Goal: Task Accomplishment & Management: Manage account settings

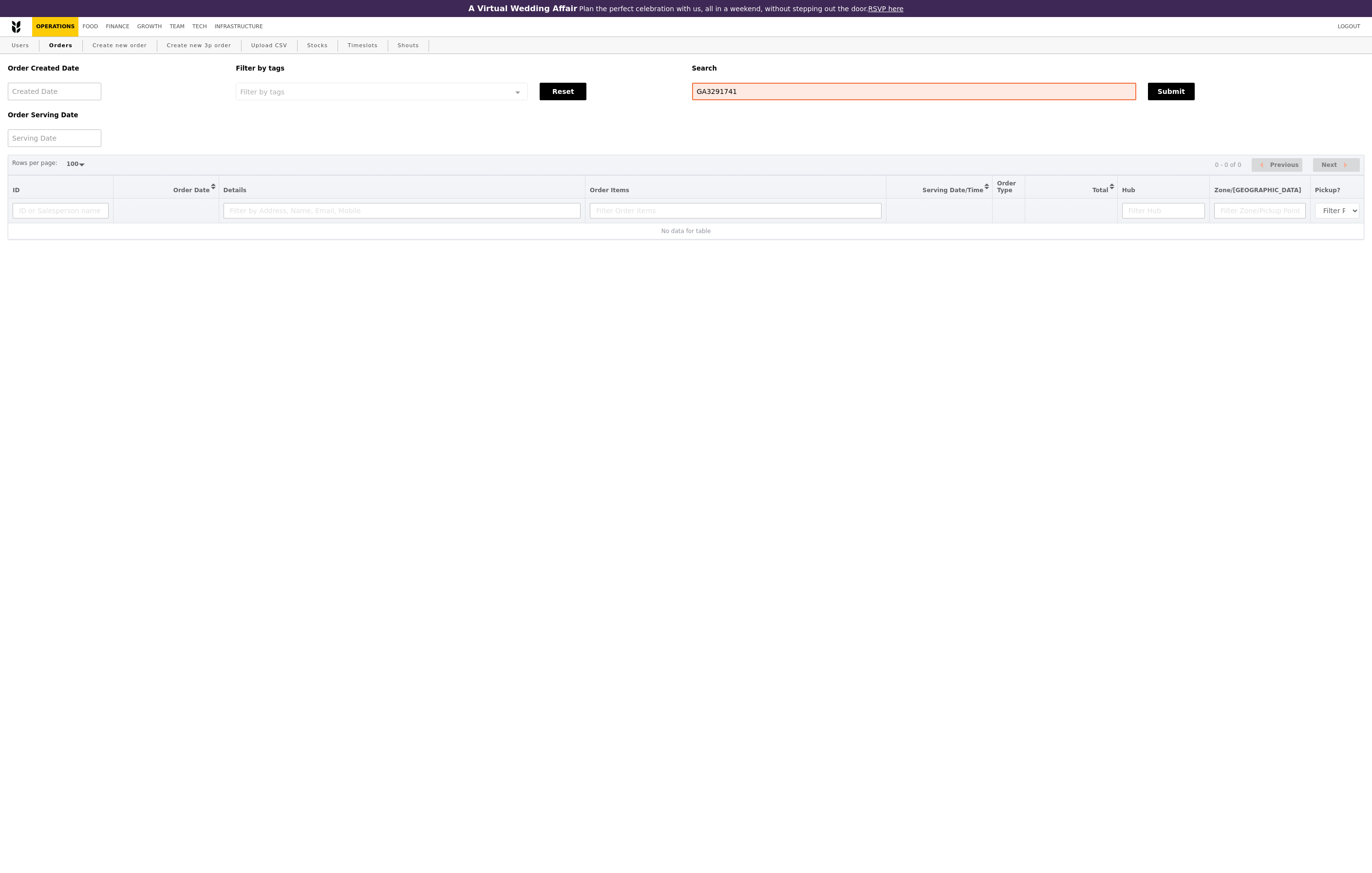
select select "100"
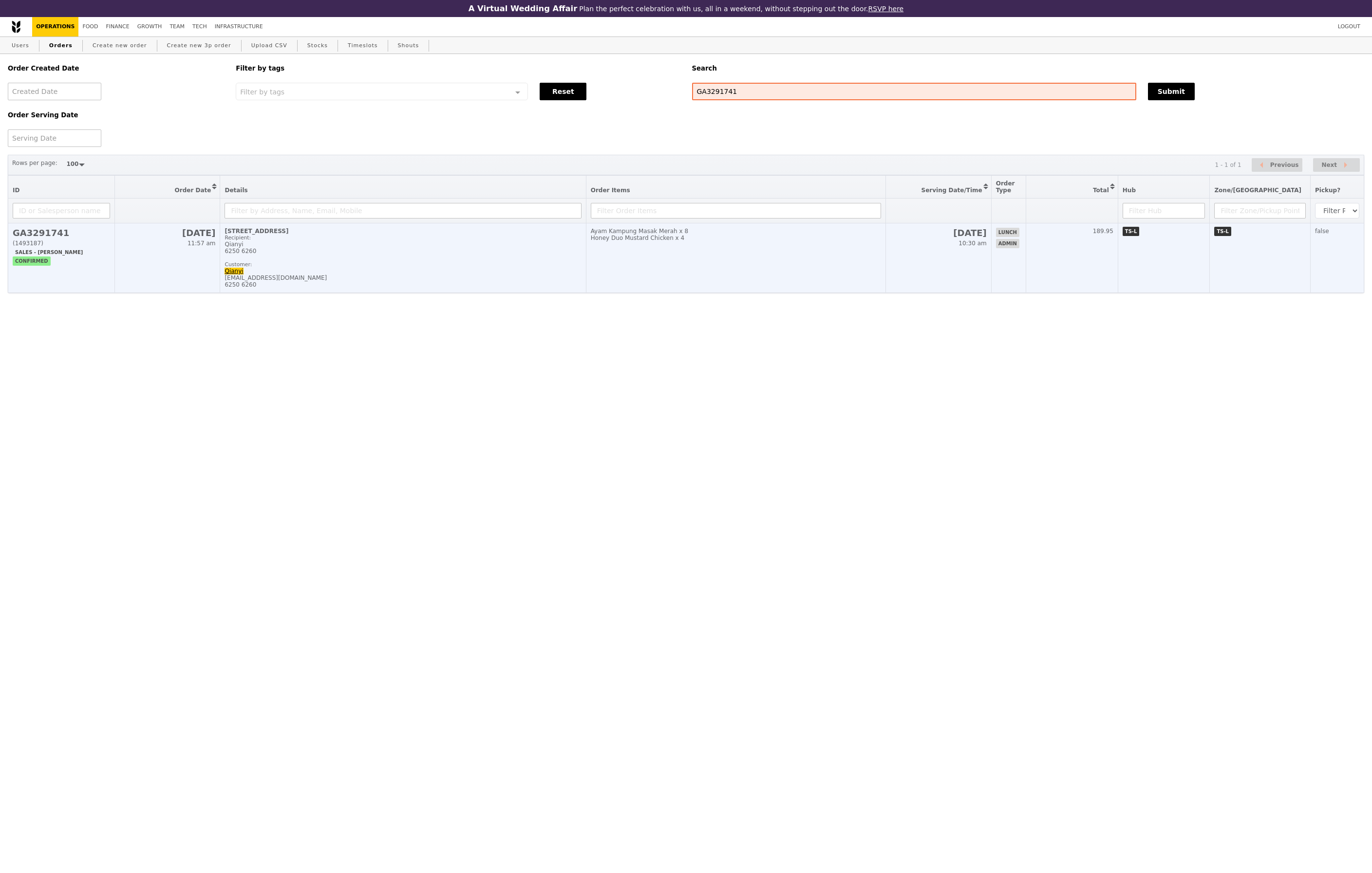
click at [47, 237] on h2 "GA3291741" at bounding box center [61, 233] width 97 height 10
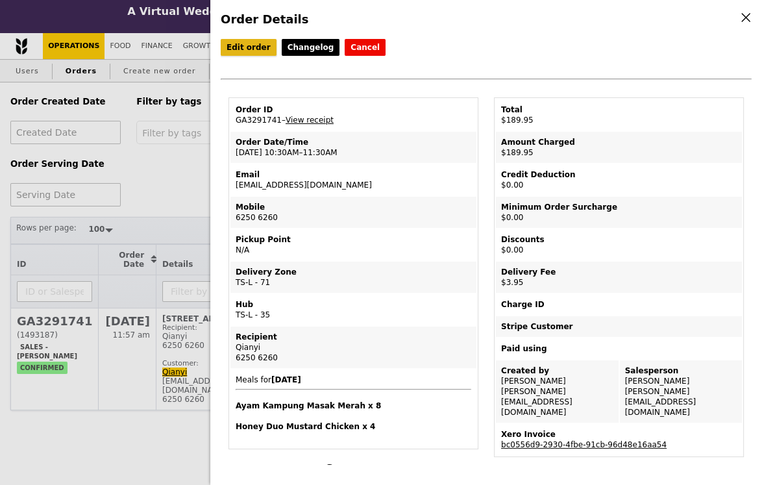
click at [257, 49] on link "Edit order" at bounding box center [249, 47] width 56 height 17
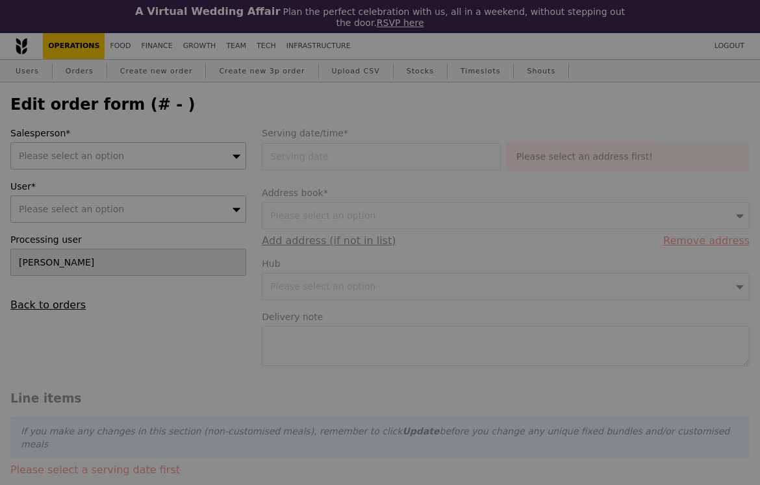
type input "[DATE]"
type input "Loading..."
type input "186.00"
type input "3.62"
type input "3.95"
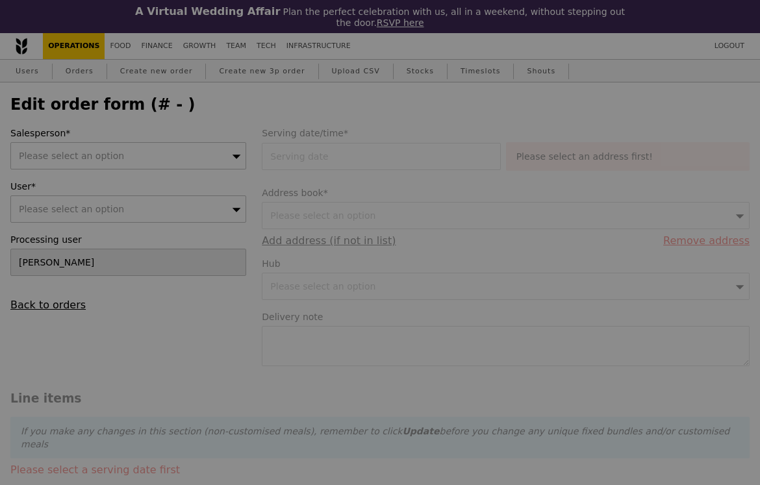
type input "189.95"
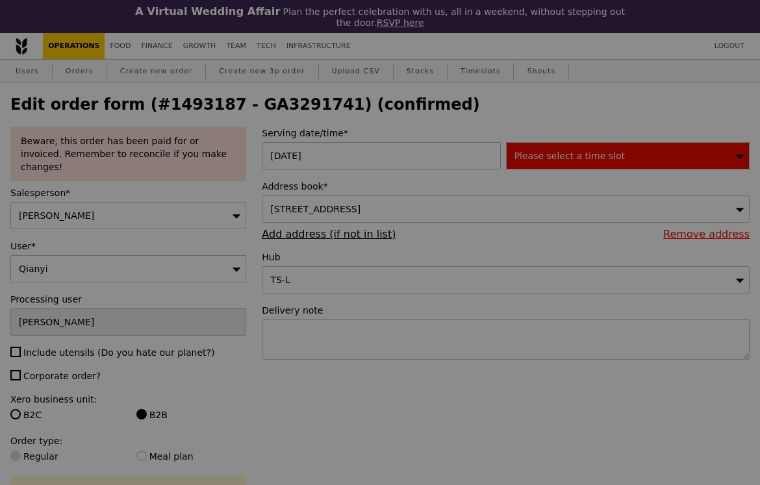
type input "484"
type input "476"
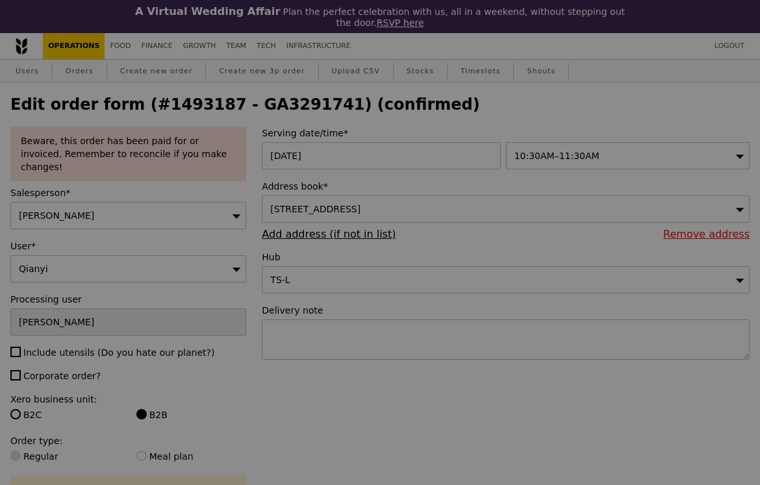
type input "Update"
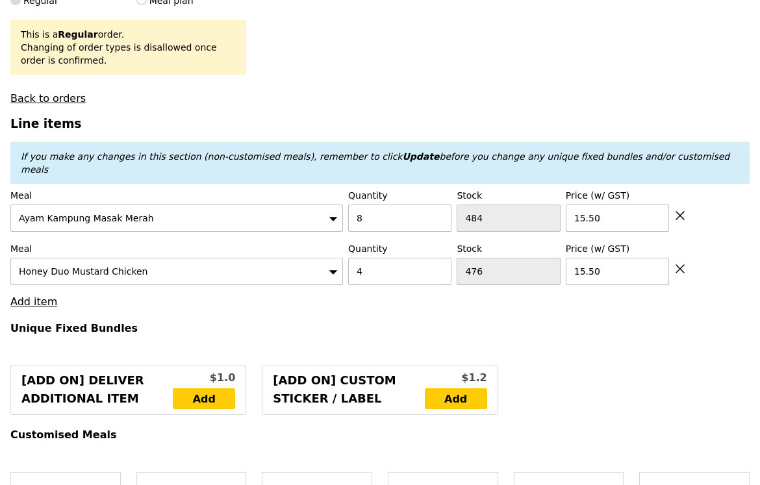
scroll to position [455, 0]
click at [399, 258] on input "4" at bounding box center [399, 271] width 103 height 27
type input "5"
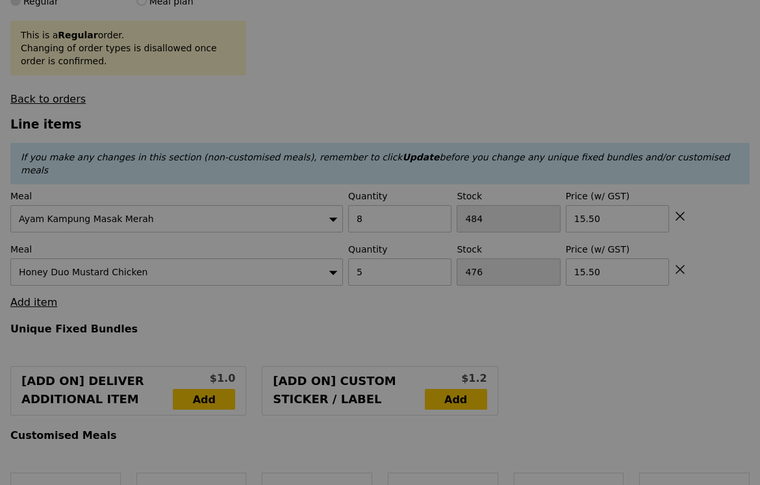
type input "Update"
type input "201.50"
type input "205.45"
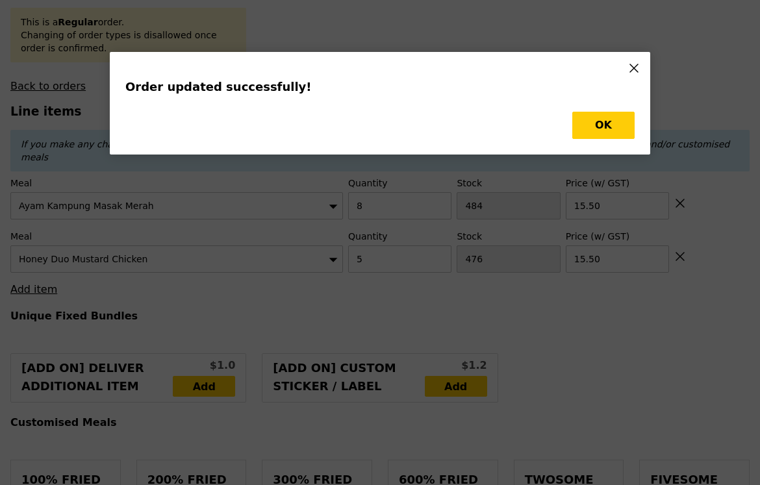
scroll to position [0, 0]
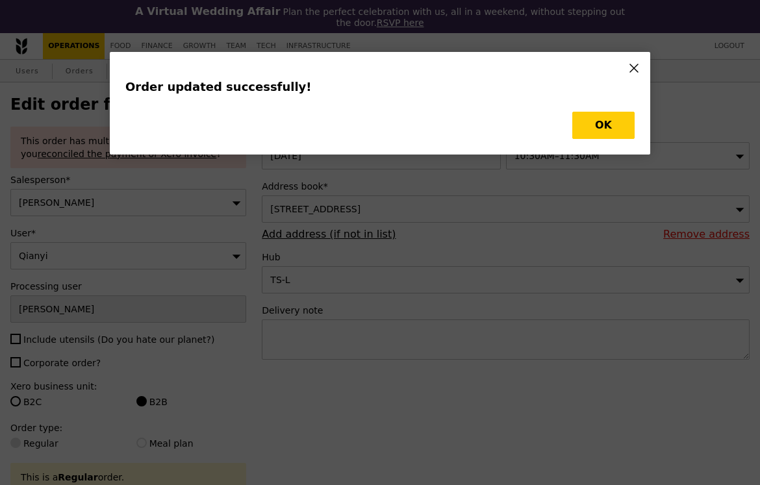
type input "Update"
type input "0.00"
type input "3.95"
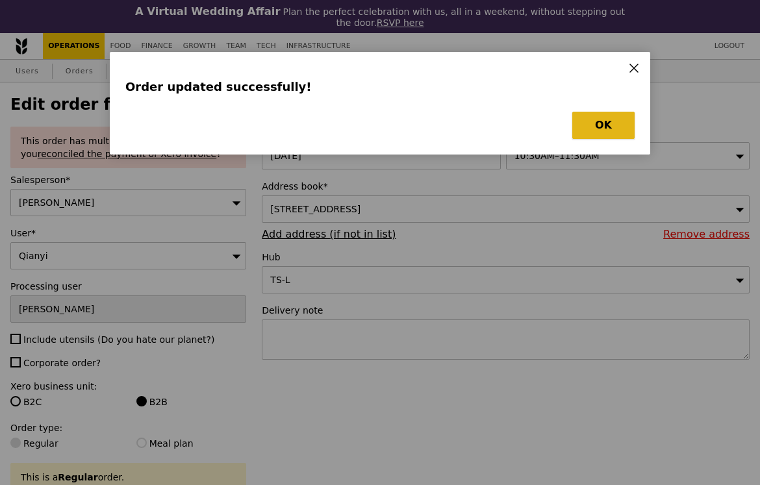
click at [614, 131] on button "OK" at bounding box center [603, 125] width 62 height 27
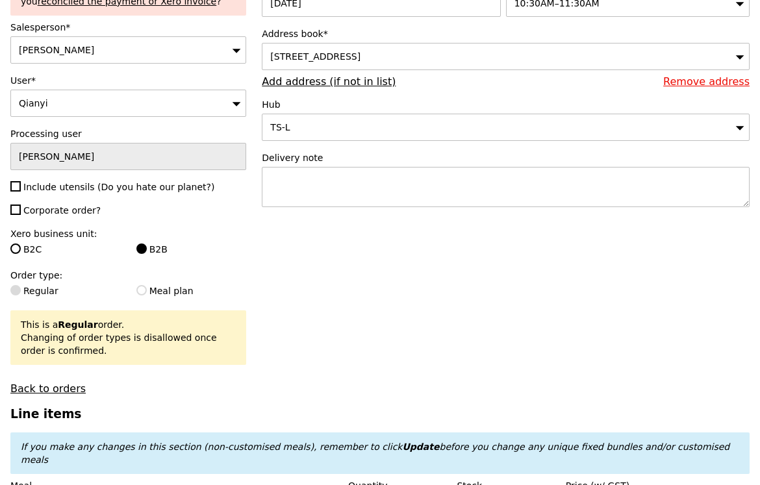
scroll to position [138, 0]
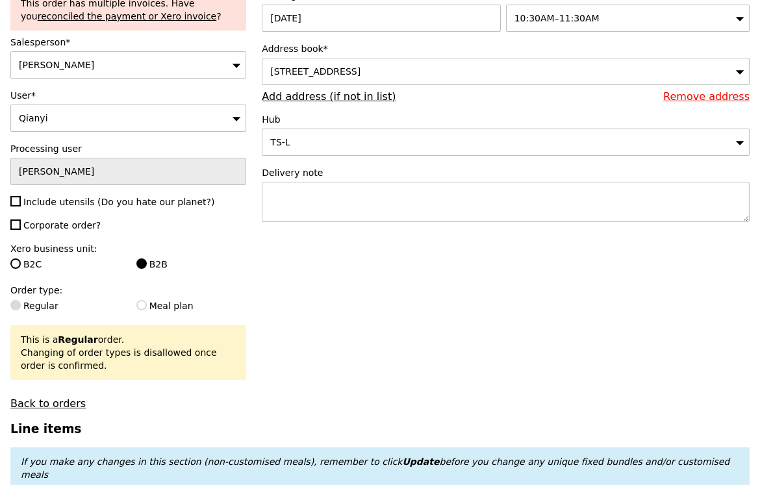
click at [113, 206] on label "Include utensils (Do you hate our planet?)" at bounding box center [128, 201] width 236 height 13
click at [21, 206] on input "Include utensils (Do you hate our planet?)" at bounding box center [15, 201] width 10 height 10
checkbox input "true"
click at [92, 223] on span "Corporate order?" at bounding box center [61, 225] width 77 height 10
click at [21, 223] on input "Corporate order?" at bounding box center [15, 225] width 10 height 10
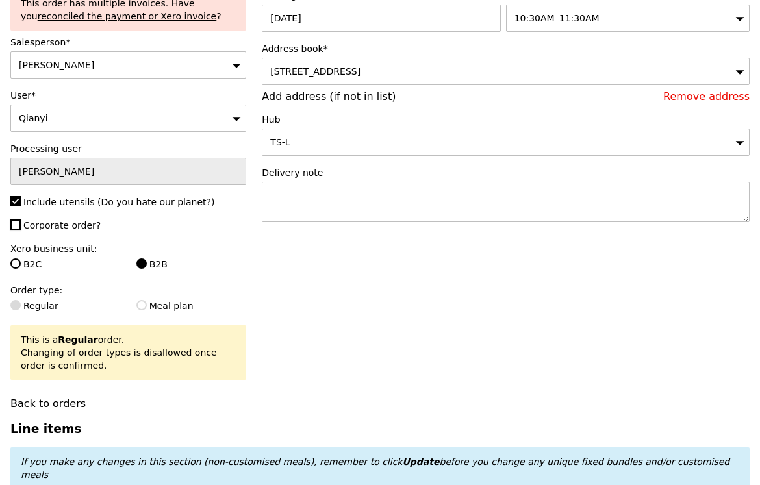
checkbox input "true"
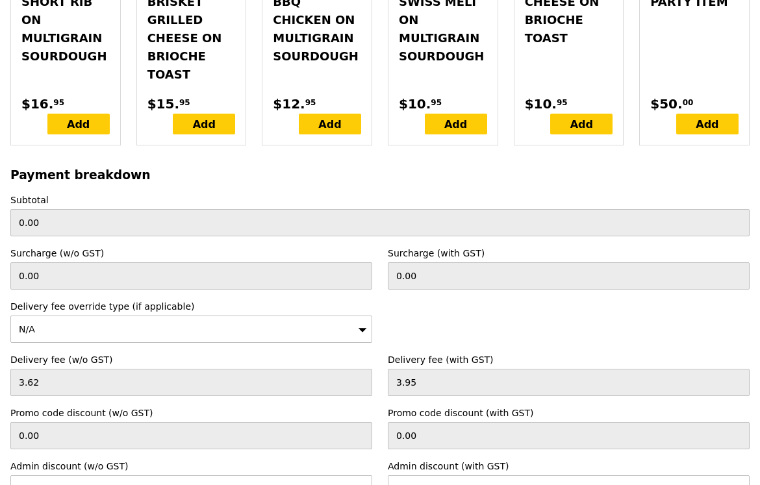
scroll to position [4139, 0]
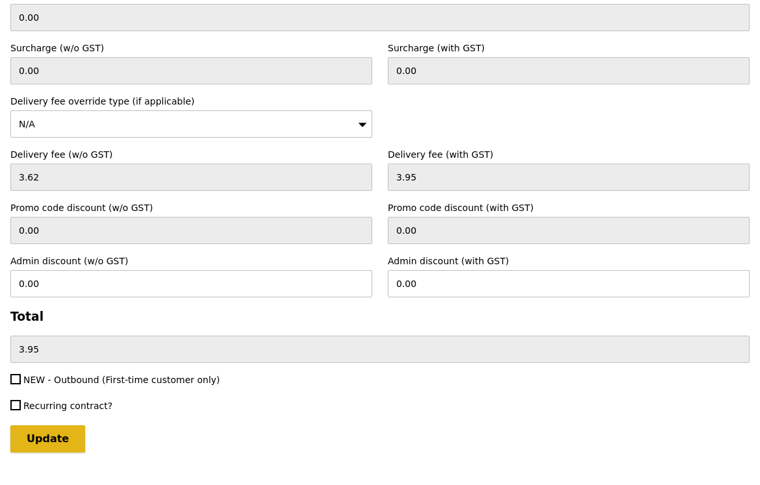
click at [62, 425] on input "Update" at bounding box center [47, 438] width 75 height 27
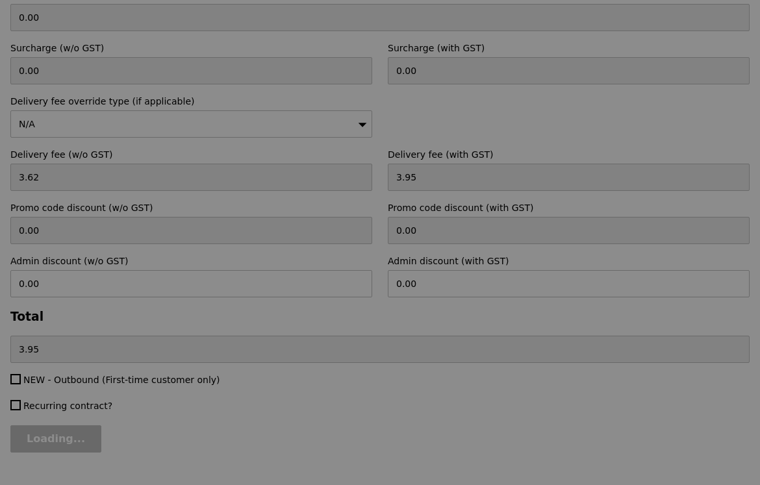
type input "Update"
type input "201.50"
type input "205.45"
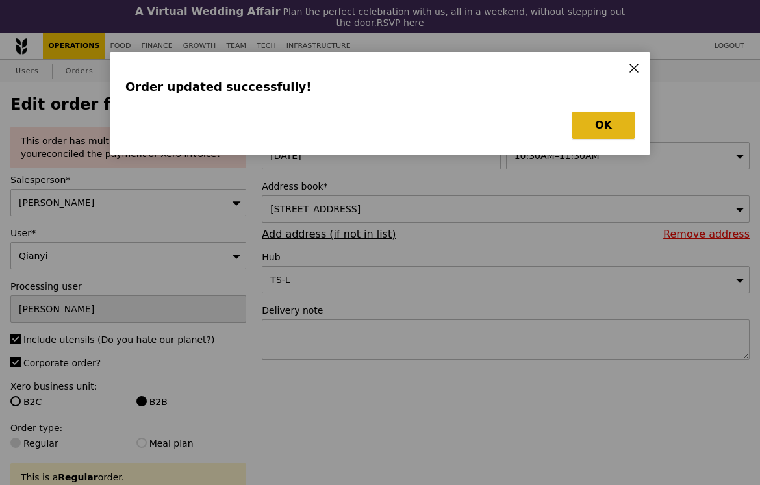
click at [599, 125] on button "OK" at bounding box center [603, 125] width 62 height 27
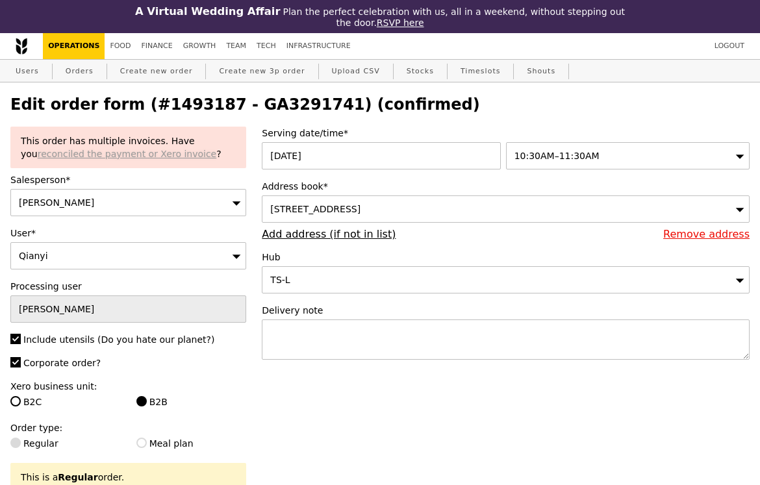
click at [113, 150] on link "reconciled the payment or Xero invoice" at bounding box center [127, 154] width 179 height 10
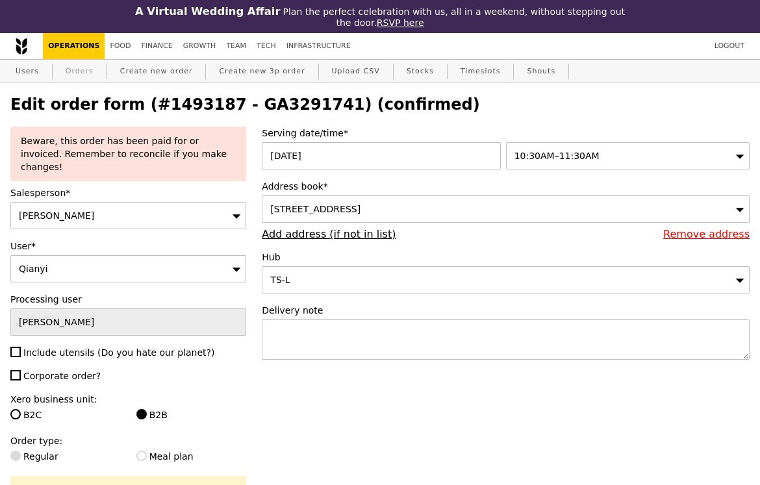
click at [90, 72] on link "Orders" at bounding box center [79, 71] width 38 height 23
select select "100"
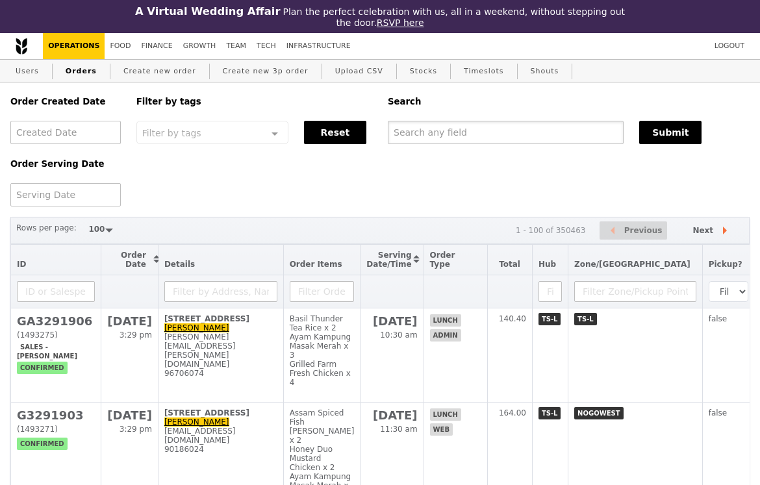
click at [473, 126] on input "text" at bounding box center [506, 132] width 236 height 23
paste input "[EMAIL_ADDRESS][DOMAIN_NAME]"
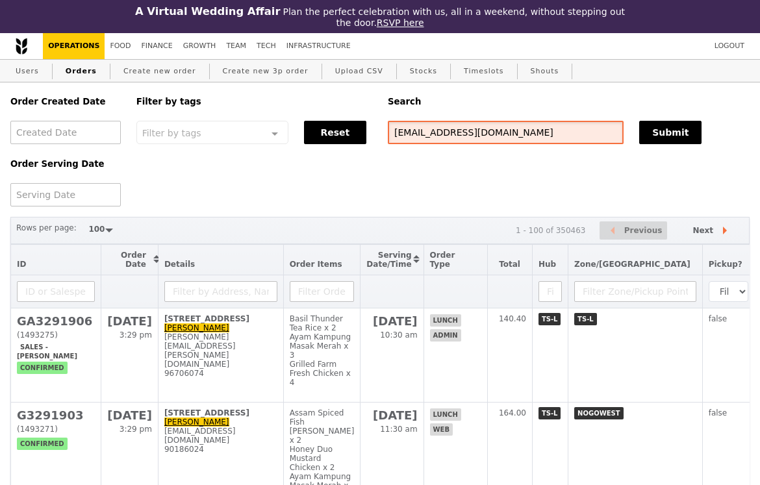
type input "[EMAIL_ADDRESS][DOMAIN_NAME]"
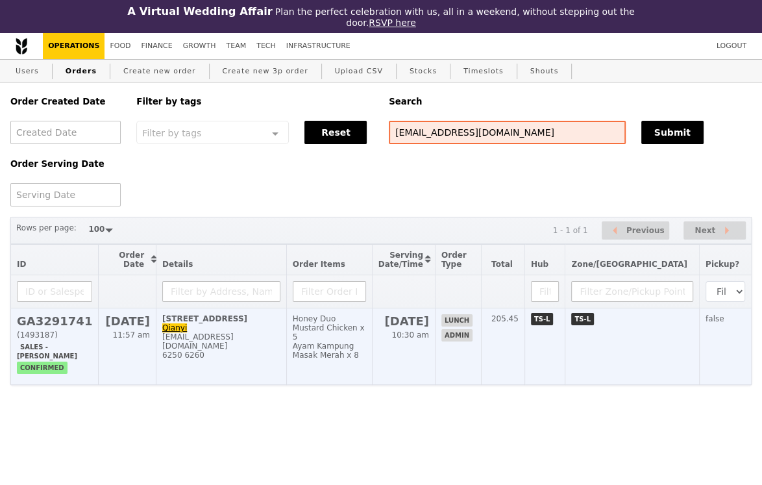
click at [64, 321] on h2 "GA3291741" at bounding box center [54, 321] width 75 height 14
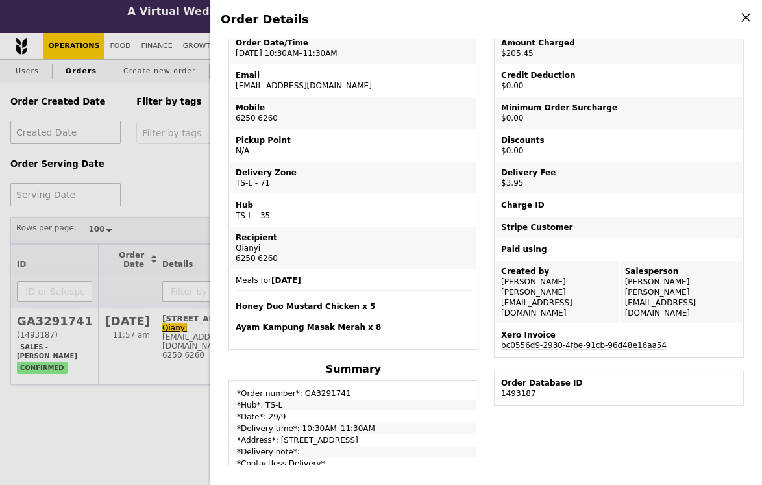
scroll to position [102, 0]
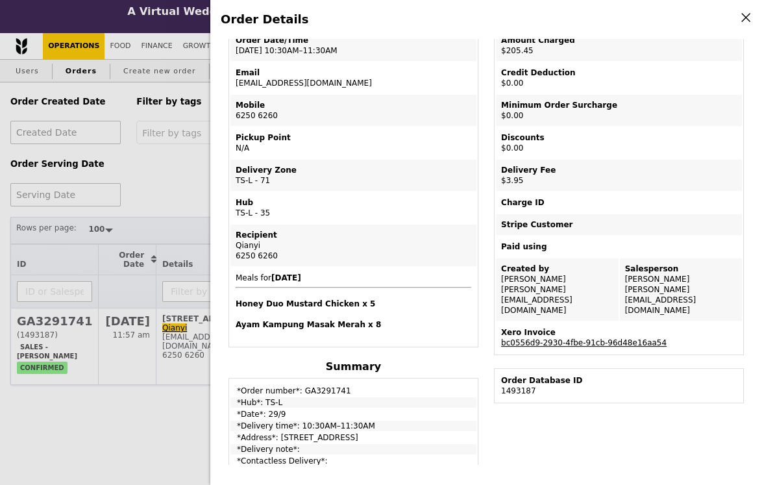
click at [577, 338] on link "bc0556d9-2930-4fbe-91cb-96d48e16aa54" at bounding box center [584, 342] width 166 height 9
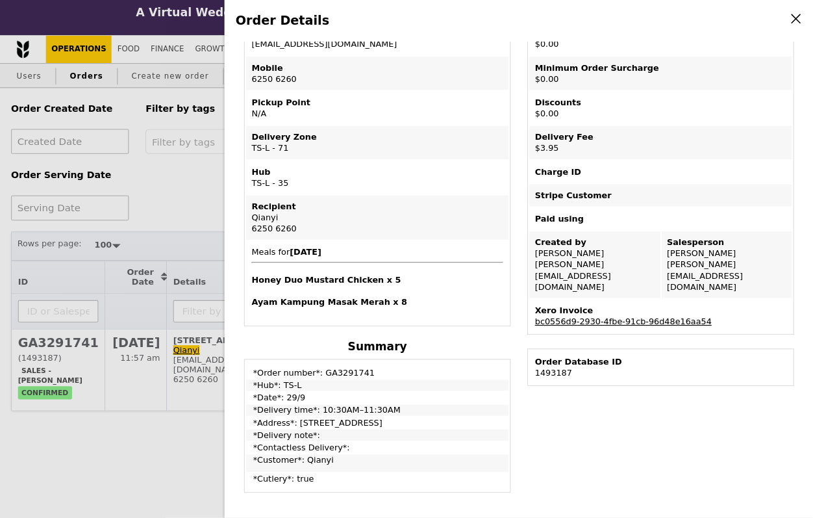
scroll to position [163, 0]
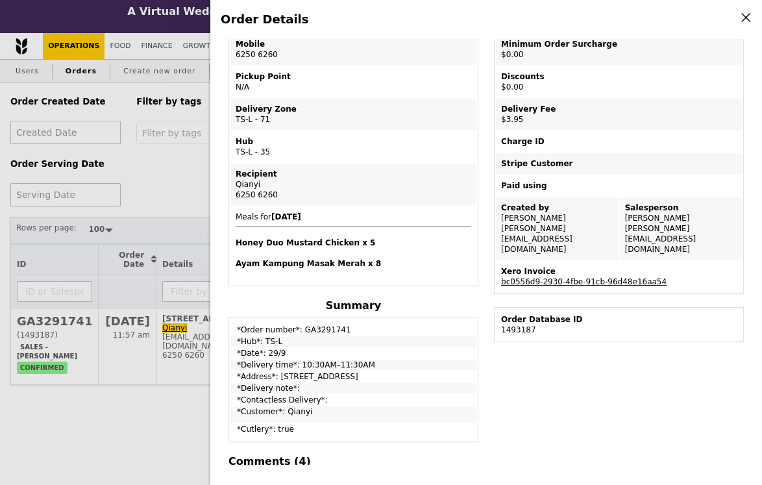
click at [361, 242] on h4 "Honey Duo Mustard Chicken x 5" at bounding box center [354, 243] width 236 height 10
drag, startPoint x: 361, startPoint y: 242, endPoint x: 234, endPoint y: 242, distance: 127.3
click at [234, 242] on td "Meals for [DATE] Honey Duo Mustard Chicken x 5 Ayam Kampung Masak Merah x 8" at bounding box center [354, 246] width 246 height 78
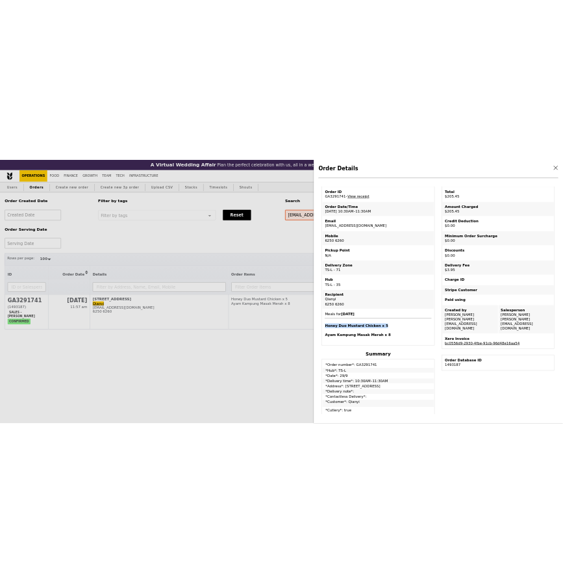
scroll to position [31, 0]
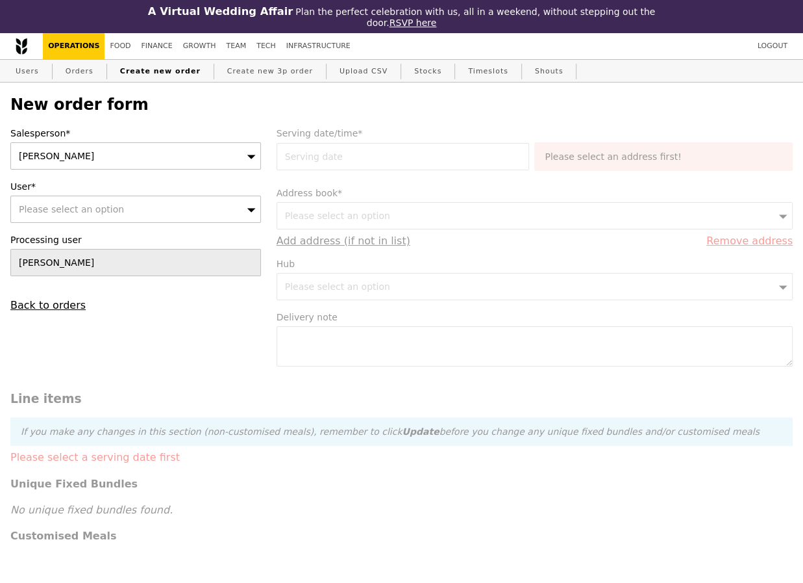
click at [60, 204] on span "Please select an option" at bounding box center [71, 209] width 105 height 10
type input "t"
type input "[PERSON_NAME]"
type input "Confirm"
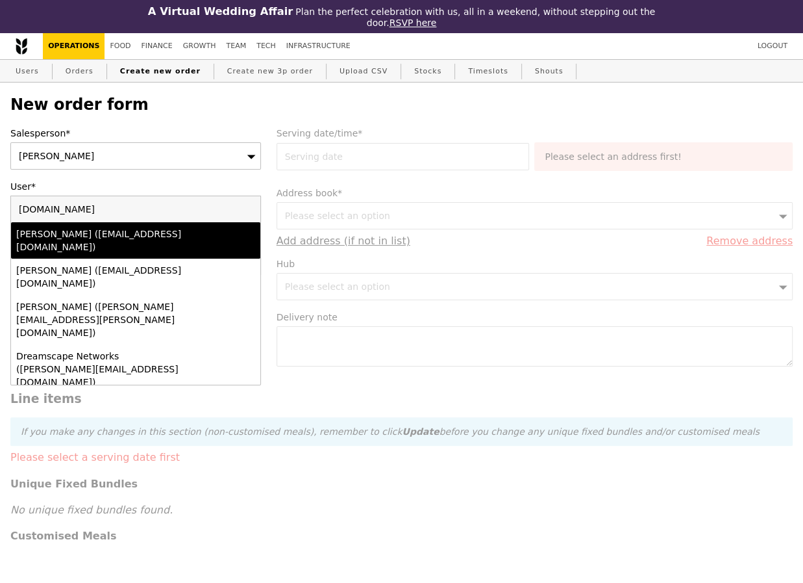
type input "evelyn.mah"
type input "Confirm"
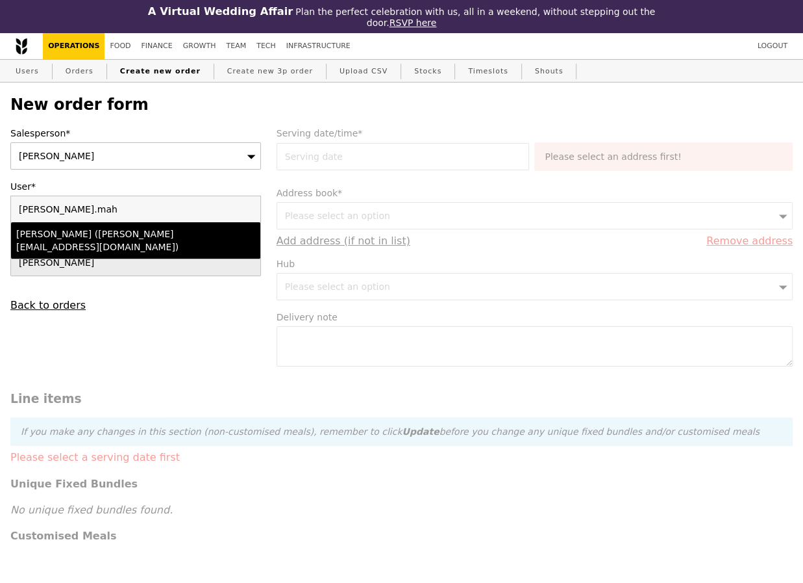
type input "evelyn.mah"
click at [174, 231] on li "Evelyn Mah (evelyn.mah@chanel.com)" at bounding box center [135, 240] width 249 height 36
type input "Loading..."
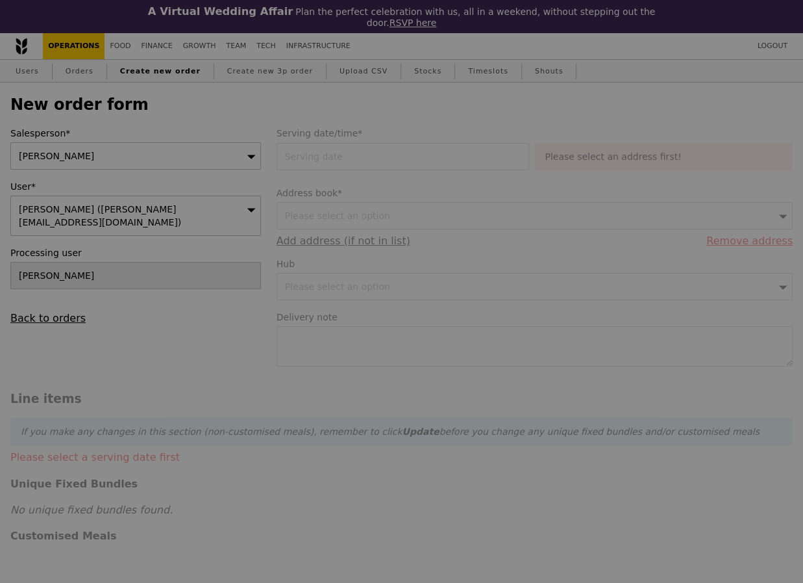
type input "9.27"
type input "10.10"
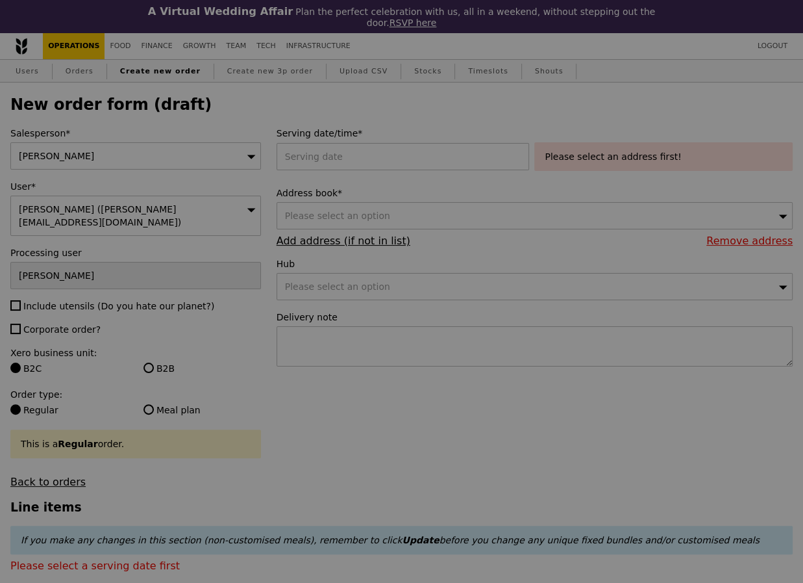
type input "Confirm"
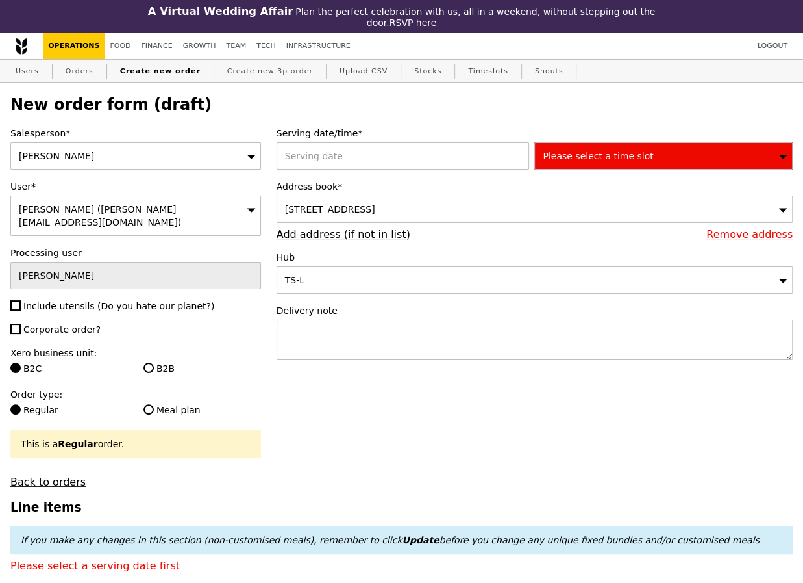
click at [71, 301] on span "Include utensils (Do you hate our planet?)" at bounding box center [118, 306] width 191 height 10
click at [21, 300] on input "Include utensils (Do you hate our planet?)" at bounding box center [15, 305] width 10 height 10
checkbox input "true"
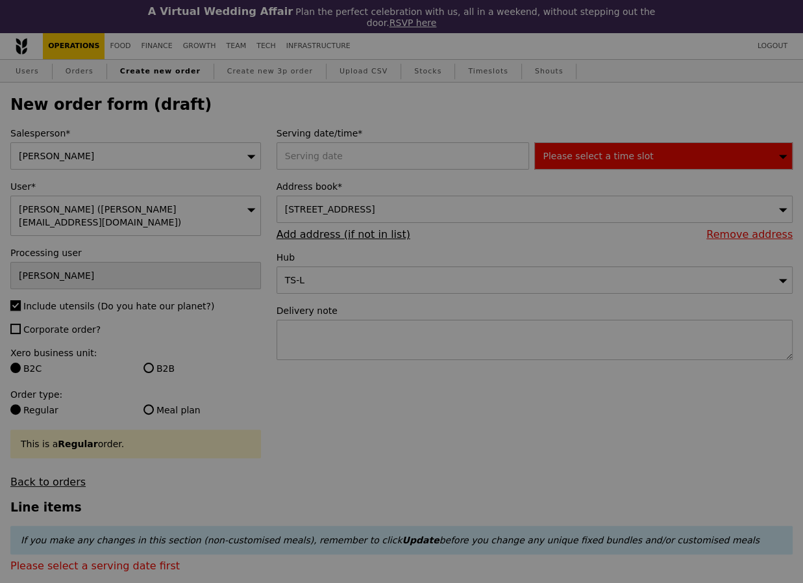
type input "Confirm"
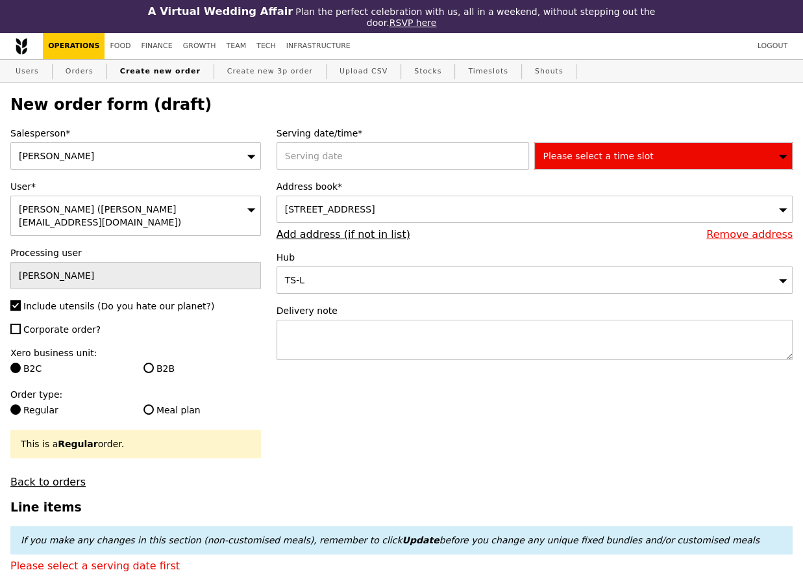
click at [71, 301] on span "Include utensils (Do you hate our planet?)" at bounding box center [118, 306] width 191 height 10
click at [21, 300] on input "Include utensils (Do you hate our planet?)" at bounding box center [15, 305] width 10 height 10
checkbox input "false"
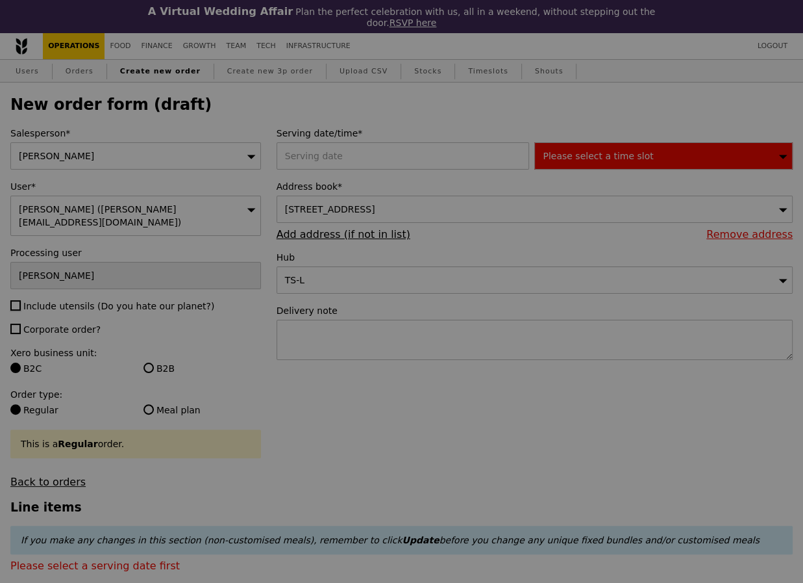
type input "Confirm"
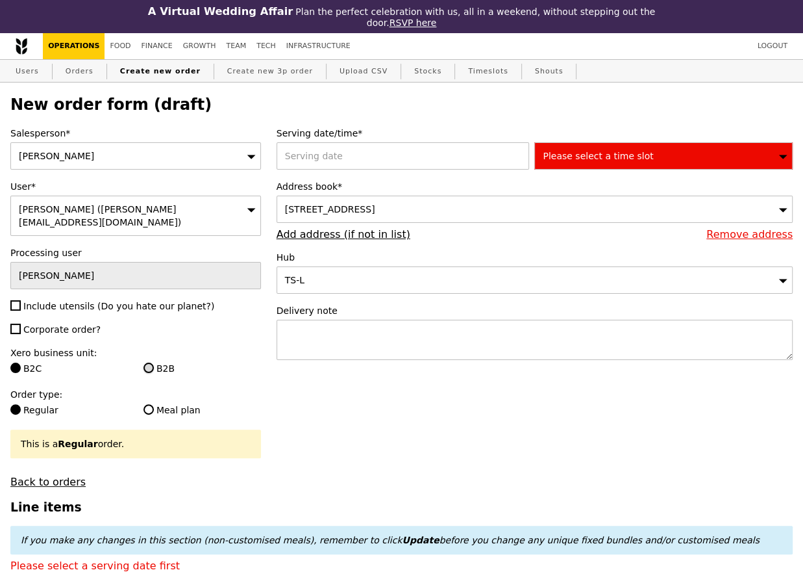
click at [150, 362] on input "B2B" at bounding box center [149, 367] width 10 height 10
radio input "true"
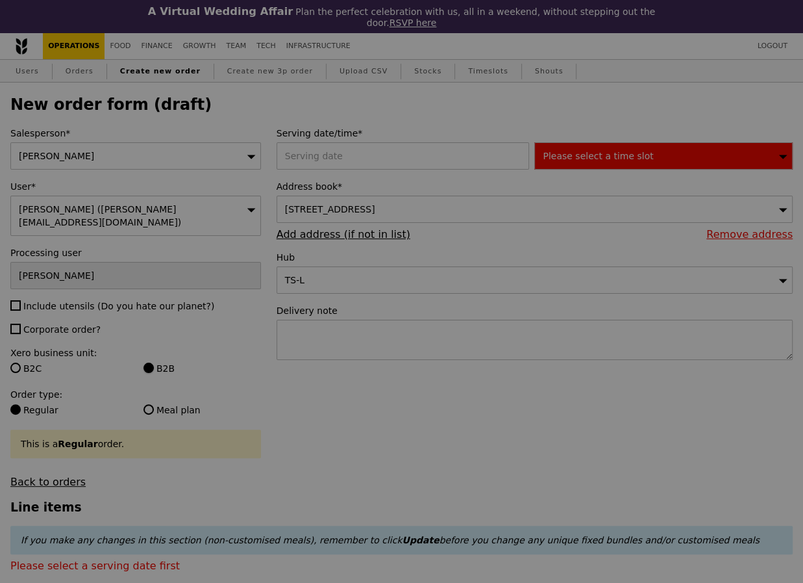
type input "Confirm"
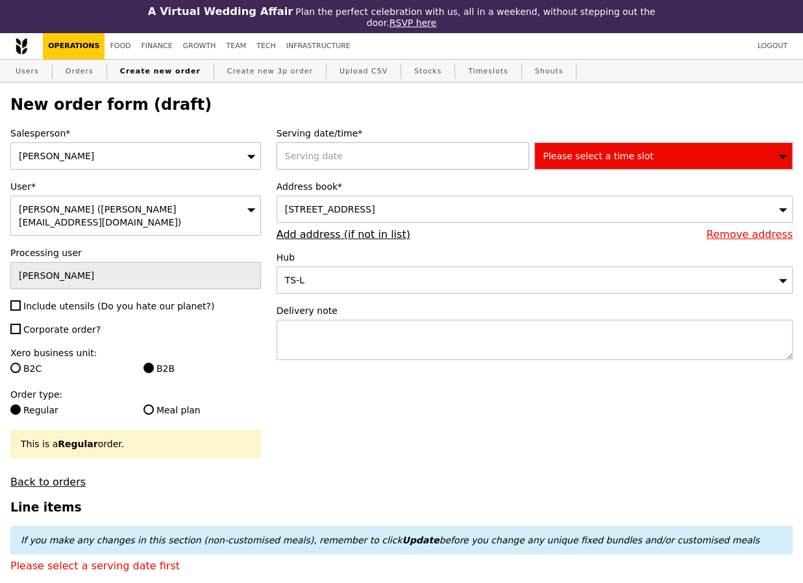
click at [351, 153] on div at bounding box center [406, 155] width 258 height 27
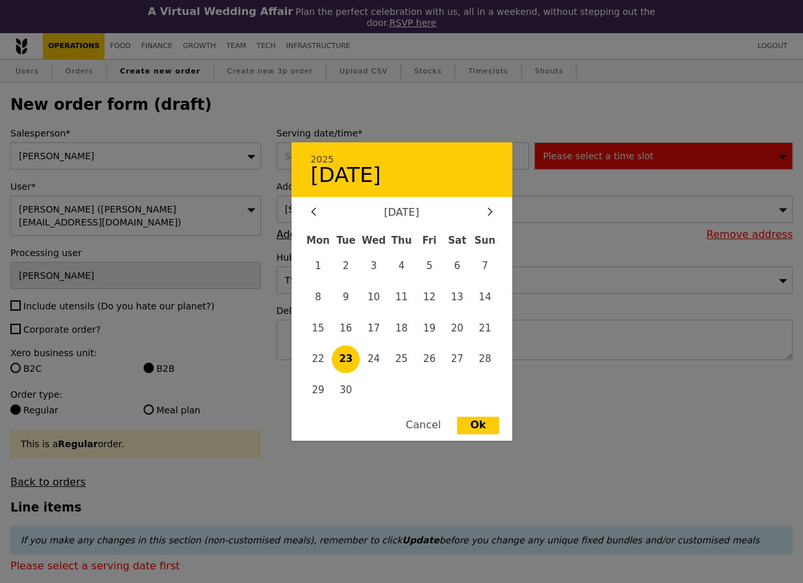
click at [347, 363] on span "23" at bounding box center [346, 359] width 28 height 28
type input "23 Sep 2025"
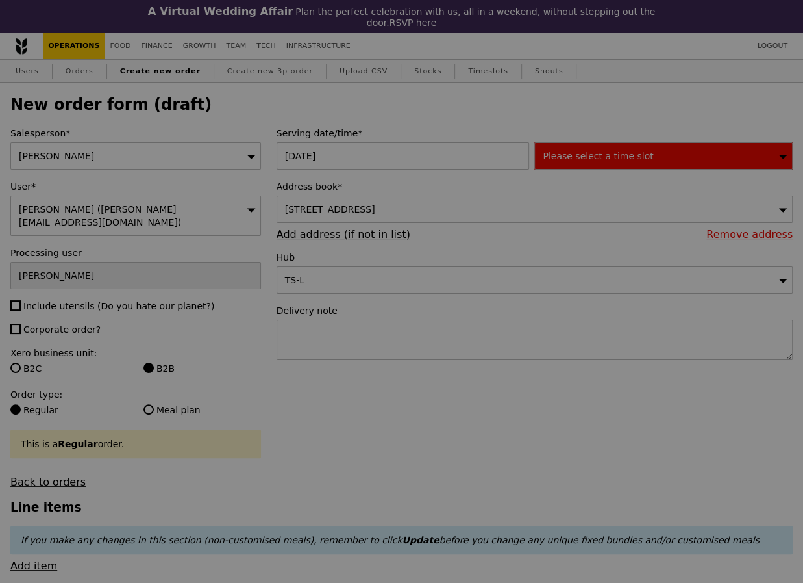
type input "Confirm"
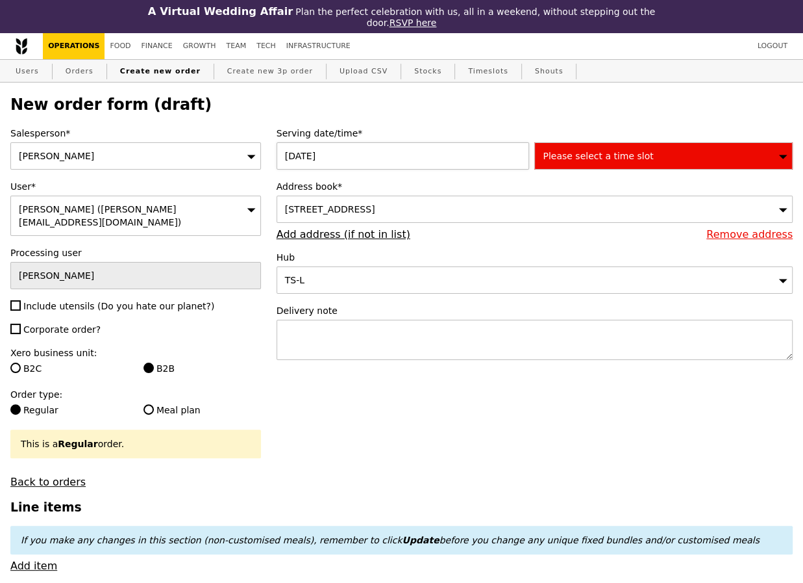
click at [368, 148] on div "23 Sep 2025" at bounding box center [406, 155] width 258 height 27
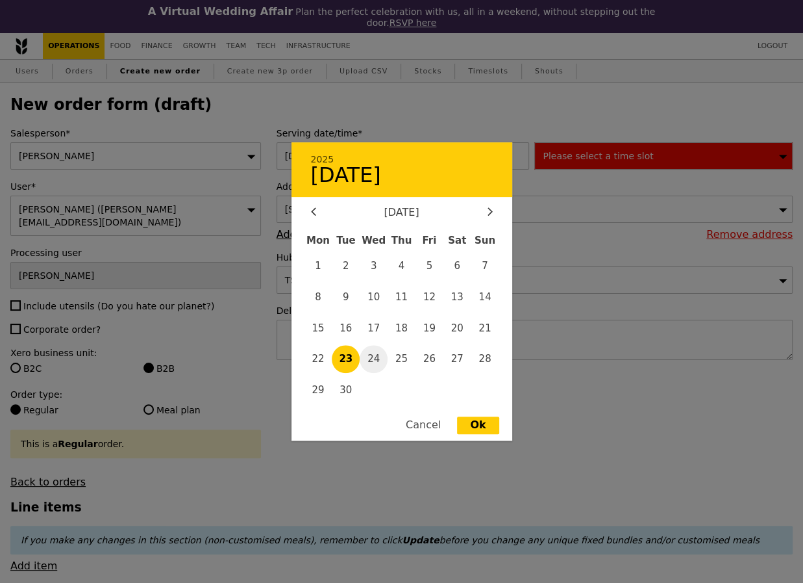
click at [376, 360] on span "24" at bounding box center [374, 359] width 28 height 28
type input "24 Sep 2025"
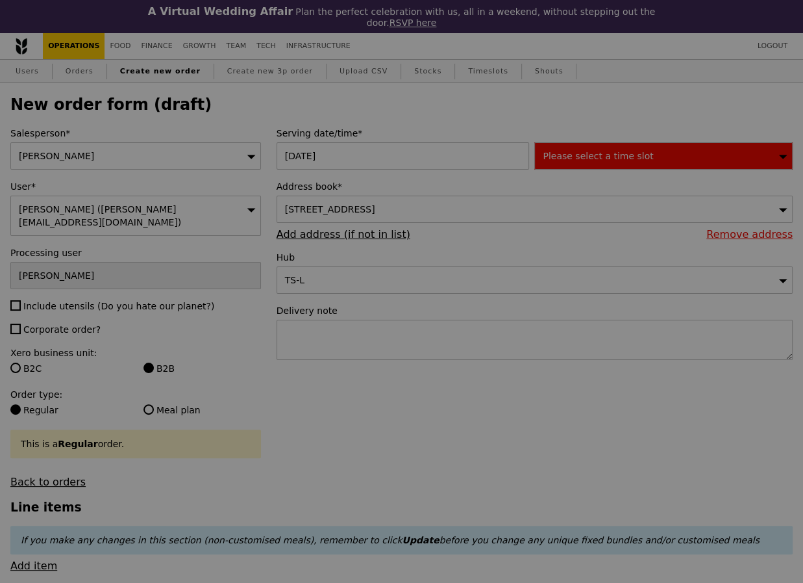
type input "Confirm"
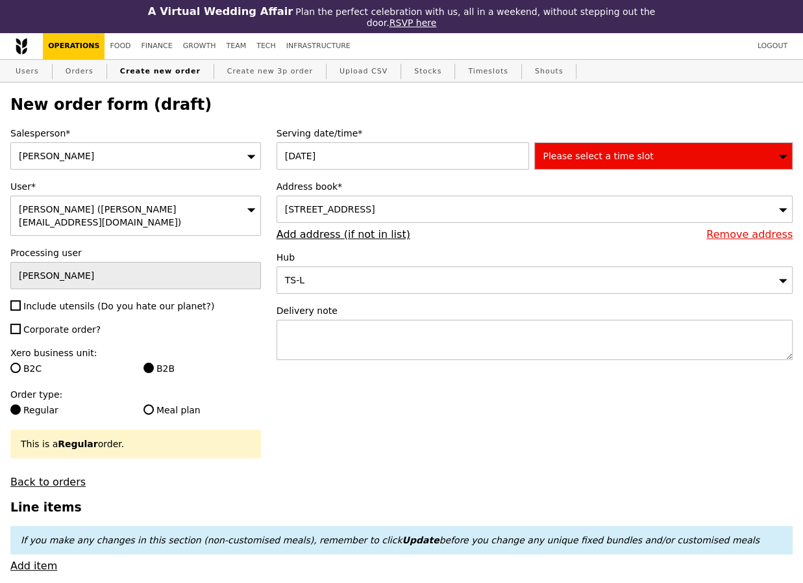
click at [603, 153] on div "Please select a time slot" at bounding box center [664, 155] width 258 height 27
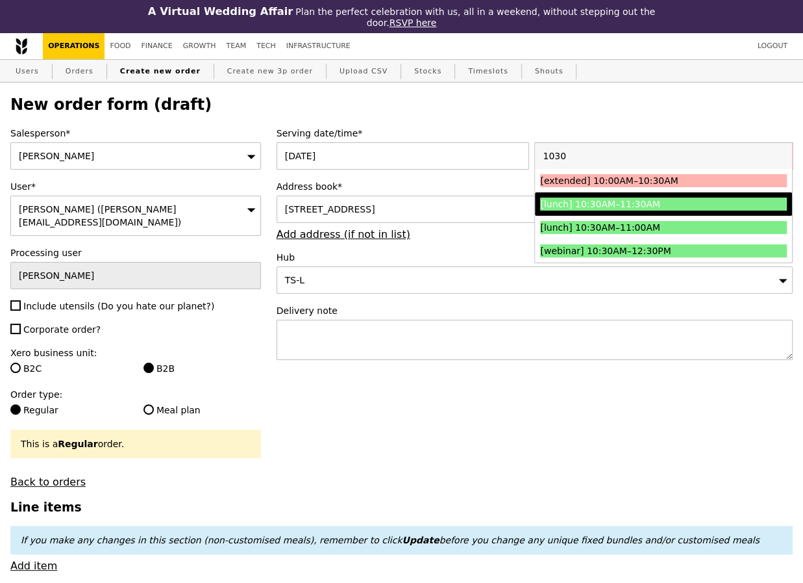
type input "1030"
click at [694, 201] on li "[lunch] 10:30AM–11:30AM" at bounding box center [663, 203] width 257 height 23
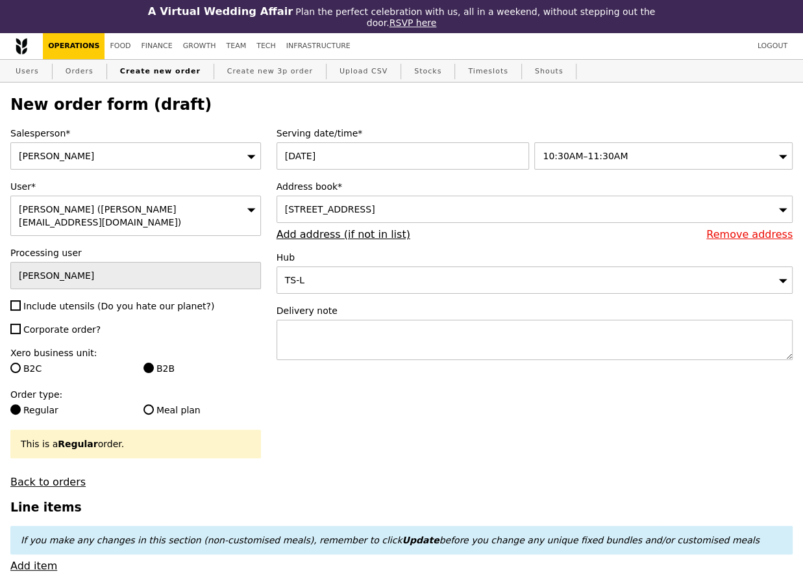
type input "Confirm"
click at [323, 322] on textarea at bounding box center [535, 340] width 516 height 40
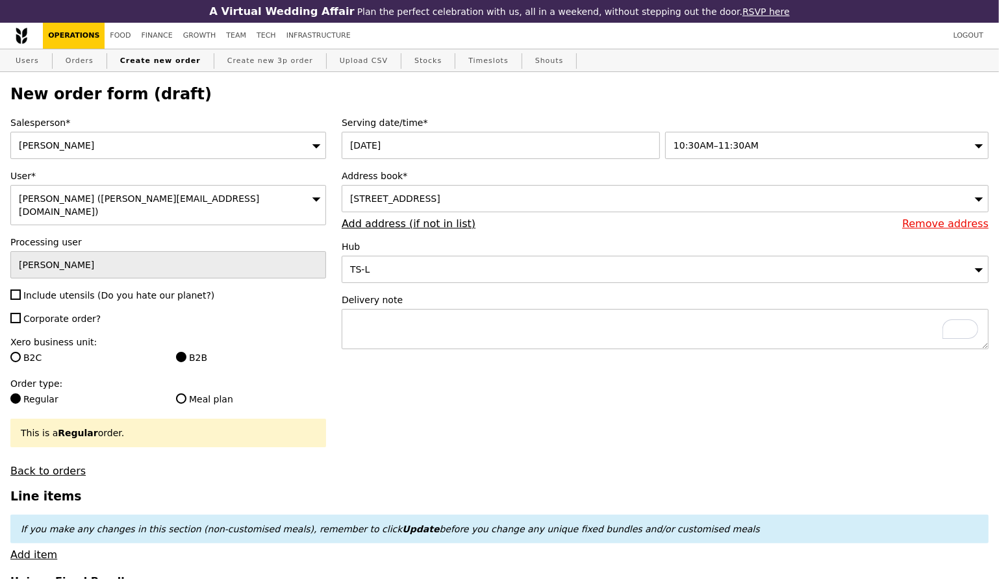
click at [47, 314] on span "Corporate order?" at bounding box center [61, 319] width 77 height 10
click at [21, 313] on input "Corporate order?" at bounding box center [15, 318] width 10 height 10
checkbox input "true"
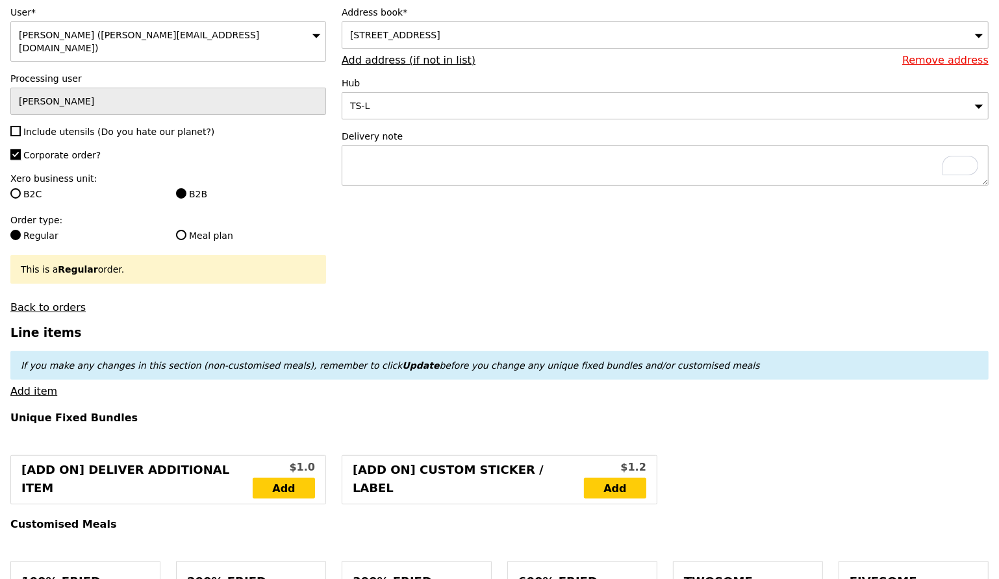
scroll to position [247, 0]
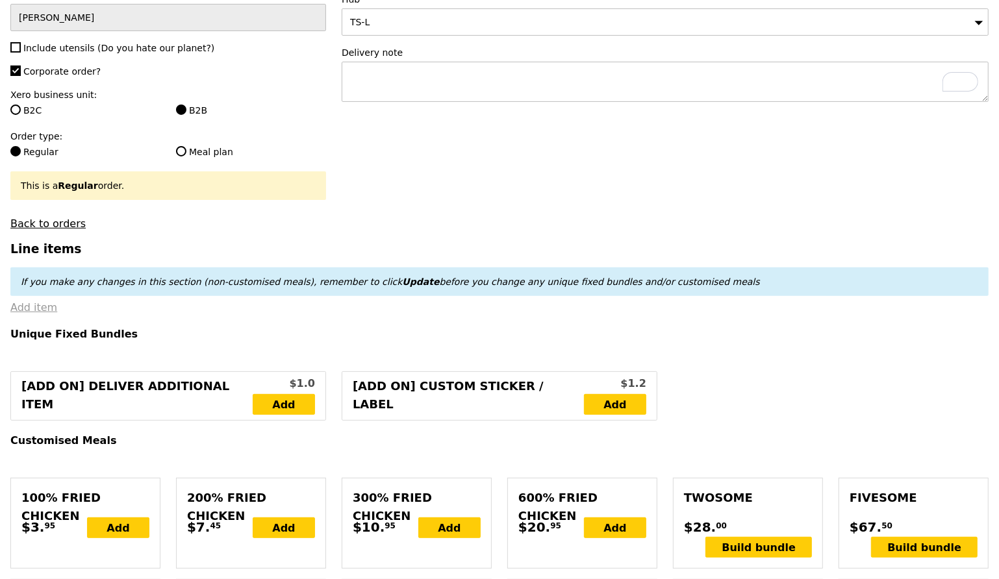
click at [40, 301] on link "Add item" at bounding box center [33, 307] width 47 height 12
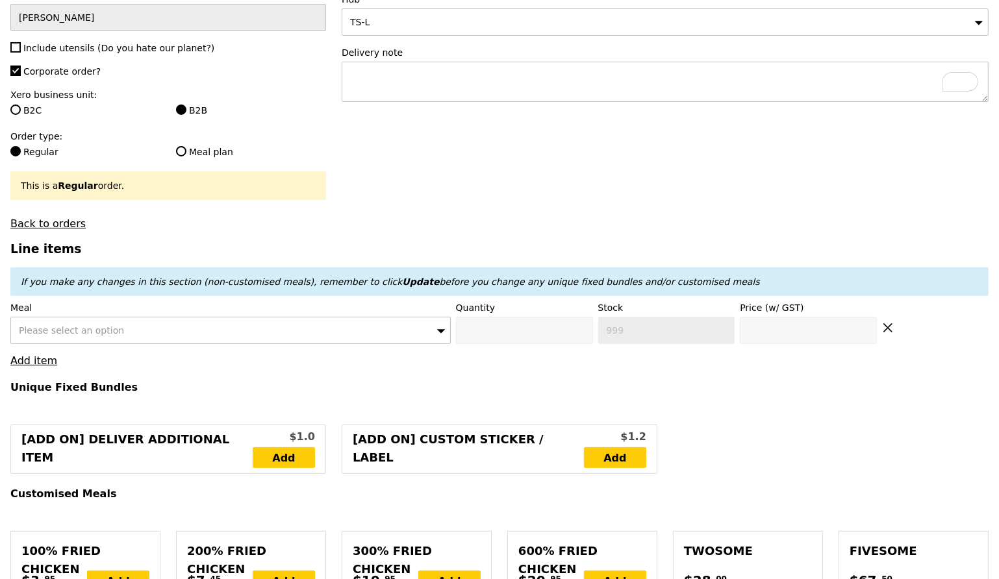
click at [82, 325] on span "Please select an option" at bounding box center [71, 330] width 105 height 10
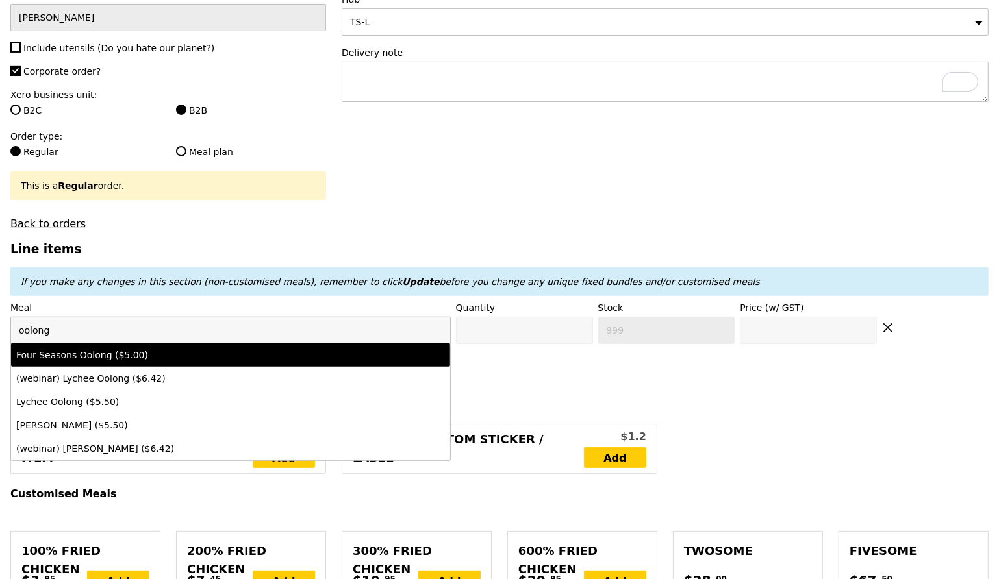
type input "oolong"
click at [98, 349] on div "Four Seasons Oolong ($5.00)" at bounding box center [176, 355] width 321 height 13
type input "Confirm anyway"
type input "0"
type input "473"
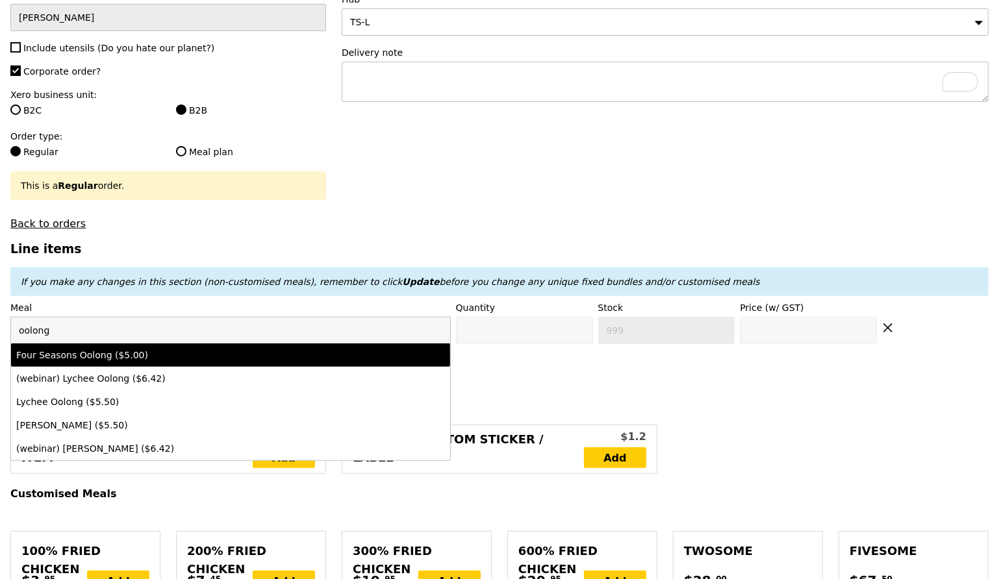
type input "5.0"
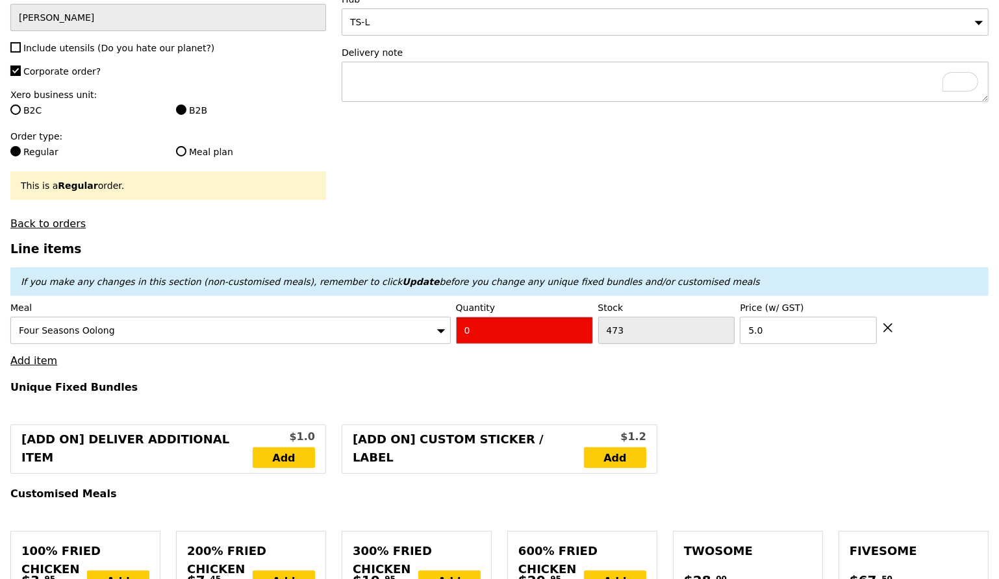
click at [535, 325] on input "0" at bounding box center [524, 330] width 137 height 27
type input "Confirm"
type input "10"
click at [25, 355] on link "Add item" at bounding box center [33, 361] width 47 height 12
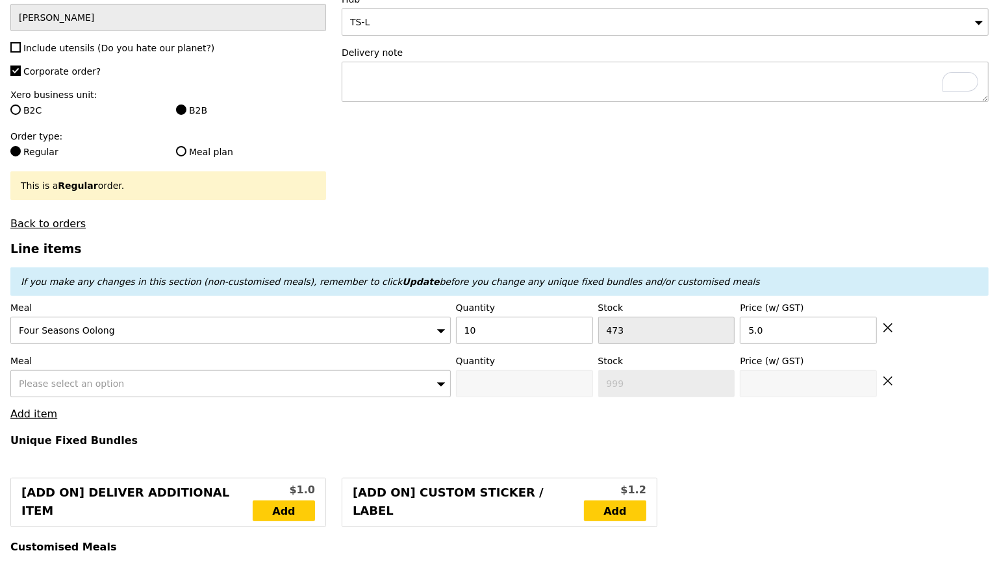
click at [54, 379] on span "Please select an option" at bounding box center [71, 384] width 105 height 10
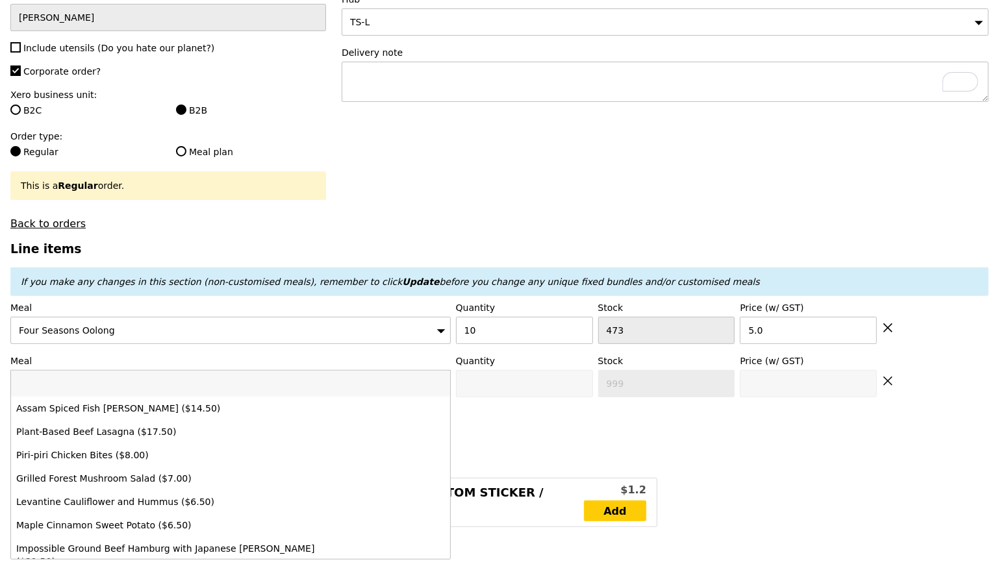
type input "Loading..."
type input "50.00"
type input "4.68"
type input "5.10"
type input "55.10"
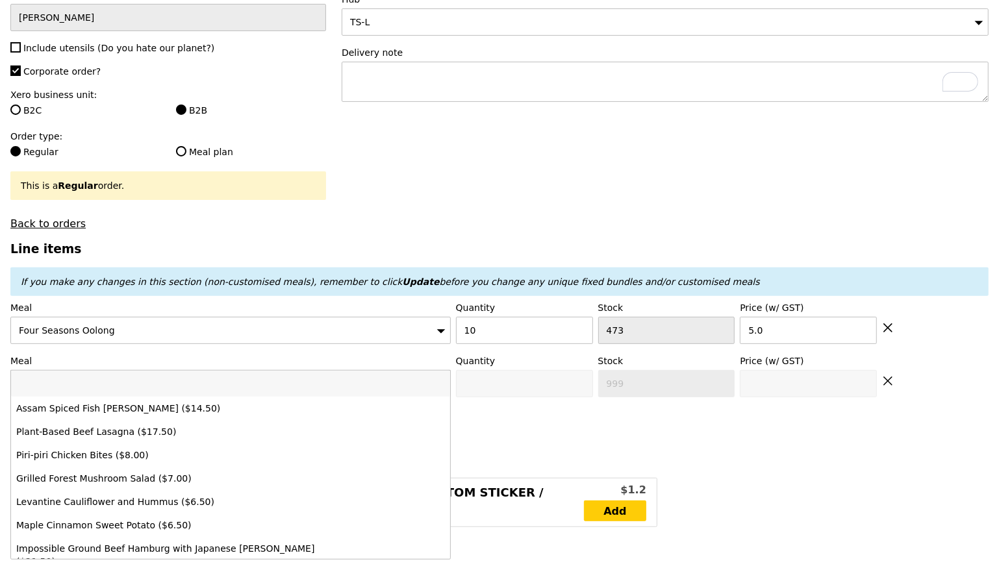
type input "Confirm"
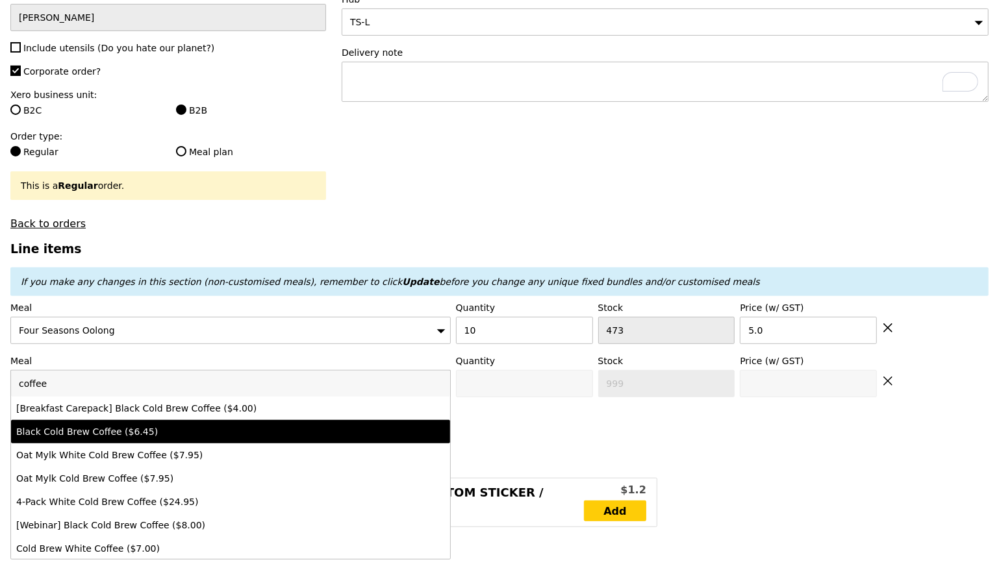
type input "coffee"
click at [71, 425] on div "Black Cold Brew Coffee ($6.45)" at bounding box center [176, 431] width 321 height 13
type input "Confirm anyway"
type input "0"
type input "6.45"
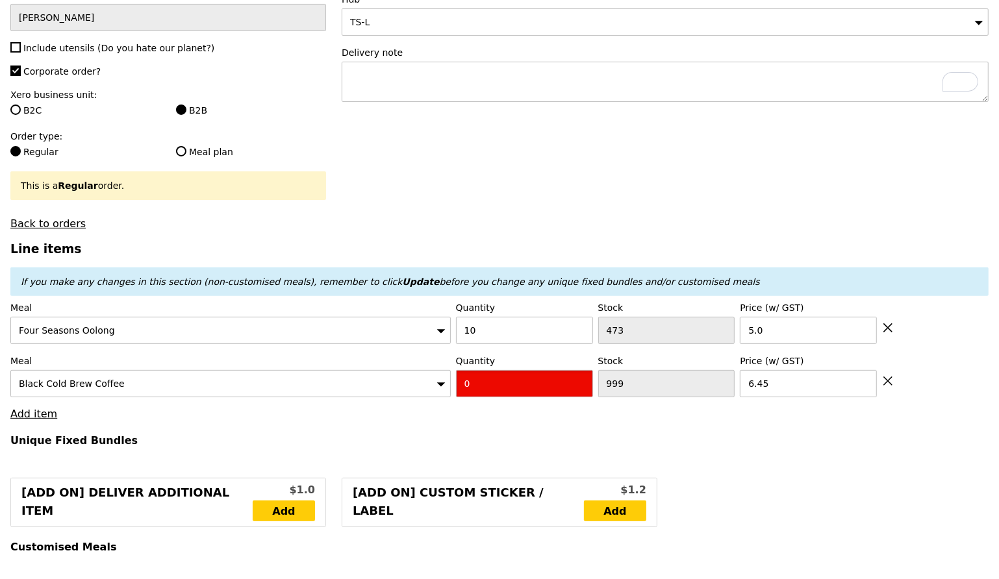
click at [483, 371] on input "0" at bounding box center [524, 383] width 137 height 27
type input "Confirm"
type input "10"
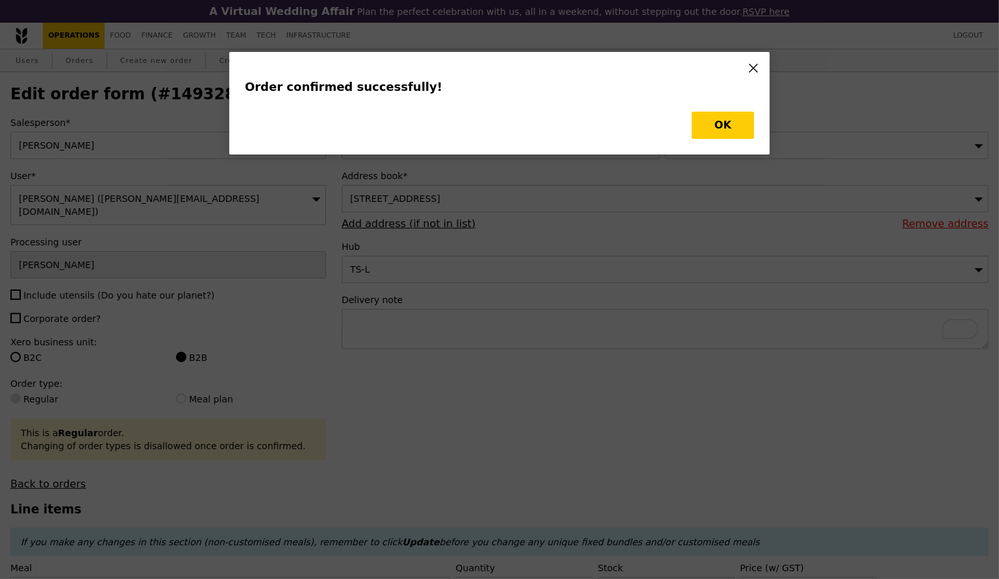
type input "Loading..."
checkbox input "false"
type input "5.00"
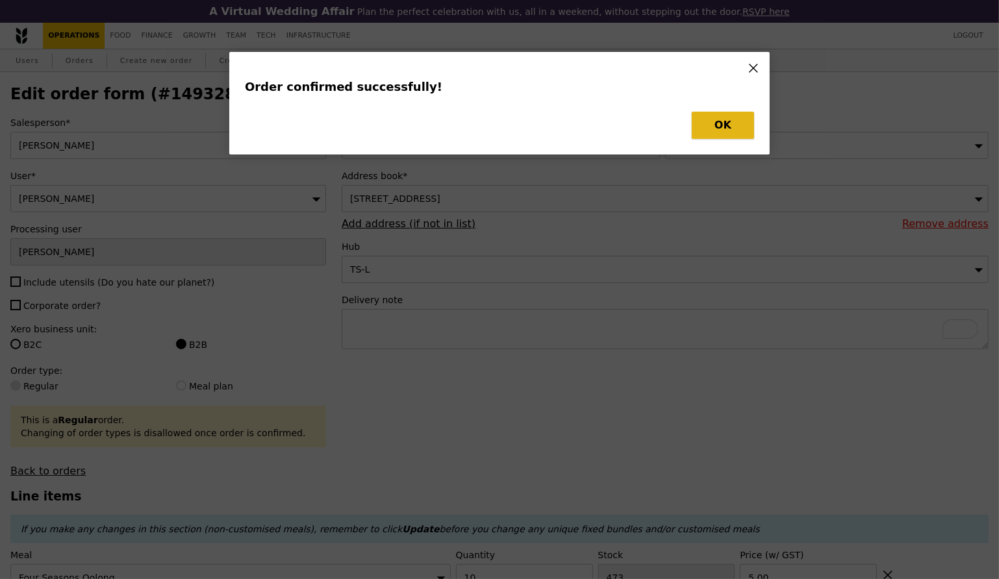
click at [712, 126] on button "OK" at bounding box center [723, 125] width 62 height 27
type input "463"
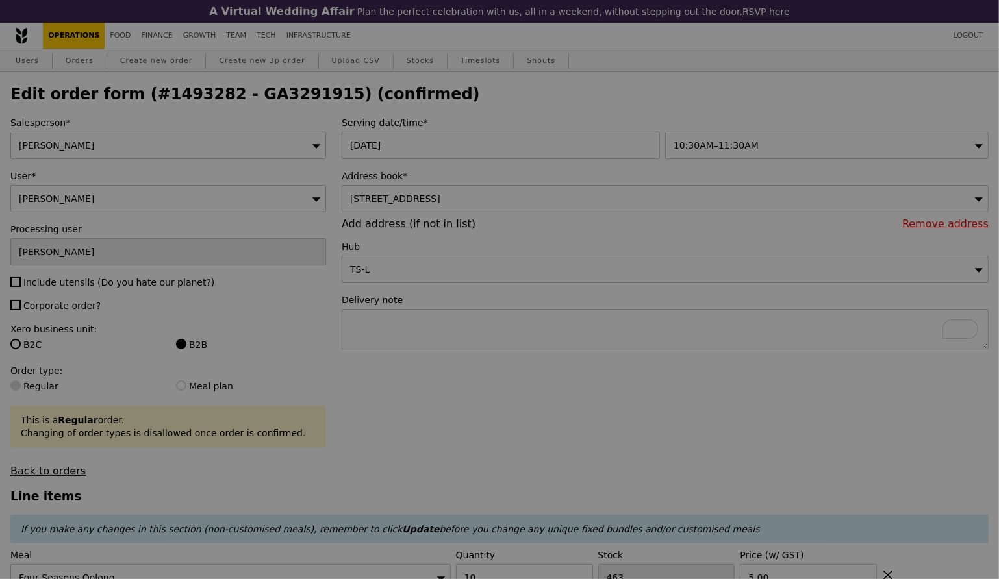
type input "Update"
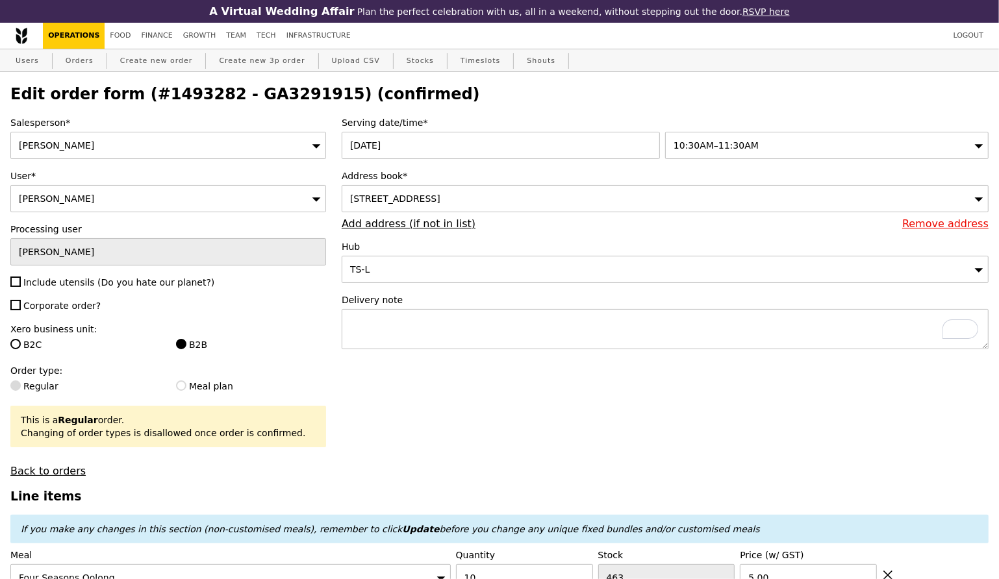
scroll to position [261, 0]
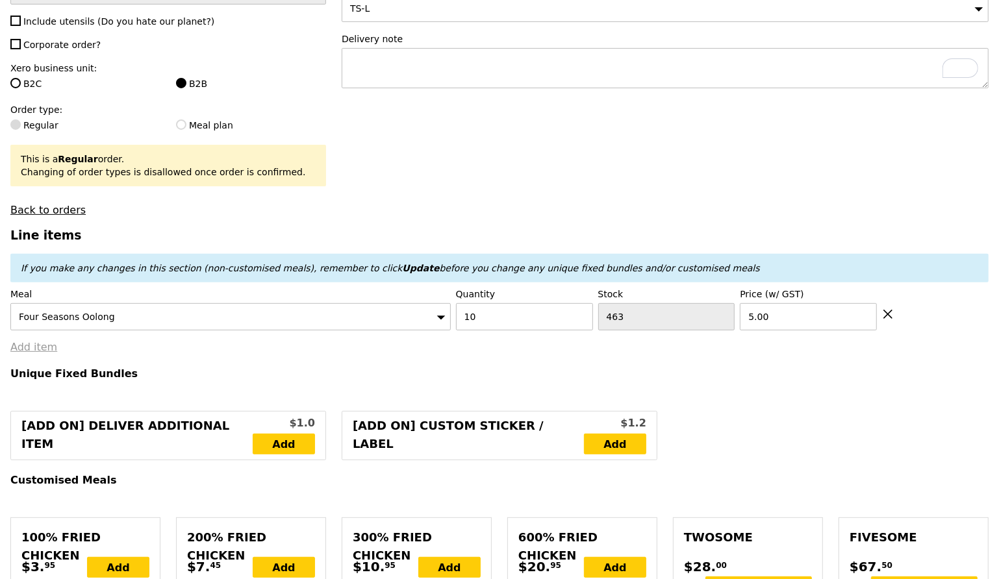
click at [35, 343] on link "Add item" at bounding box center [33, 347] width 47 height 12
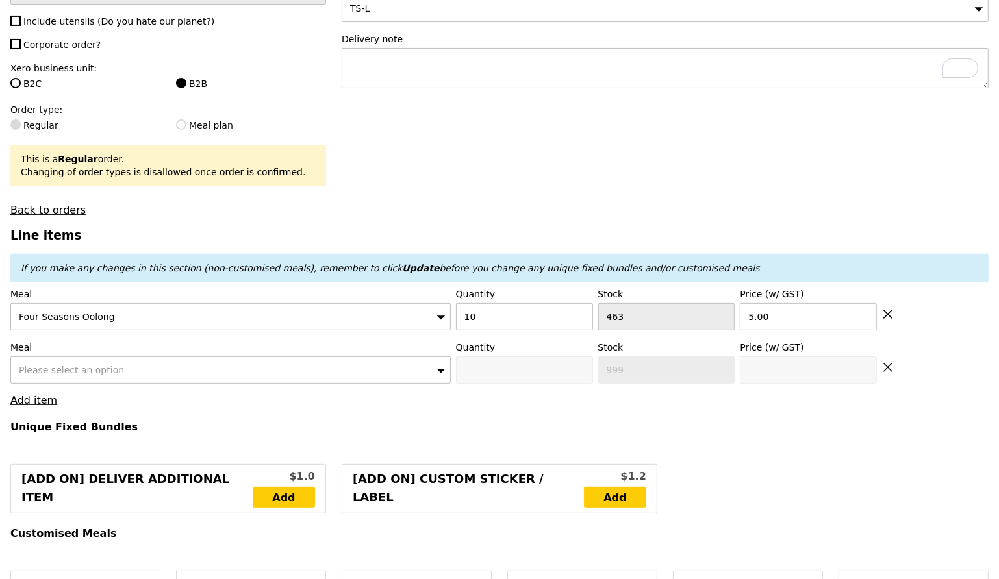
click at [58, 367] on span "Please select an option" at bounding box center [71, 370] width 105 height 10
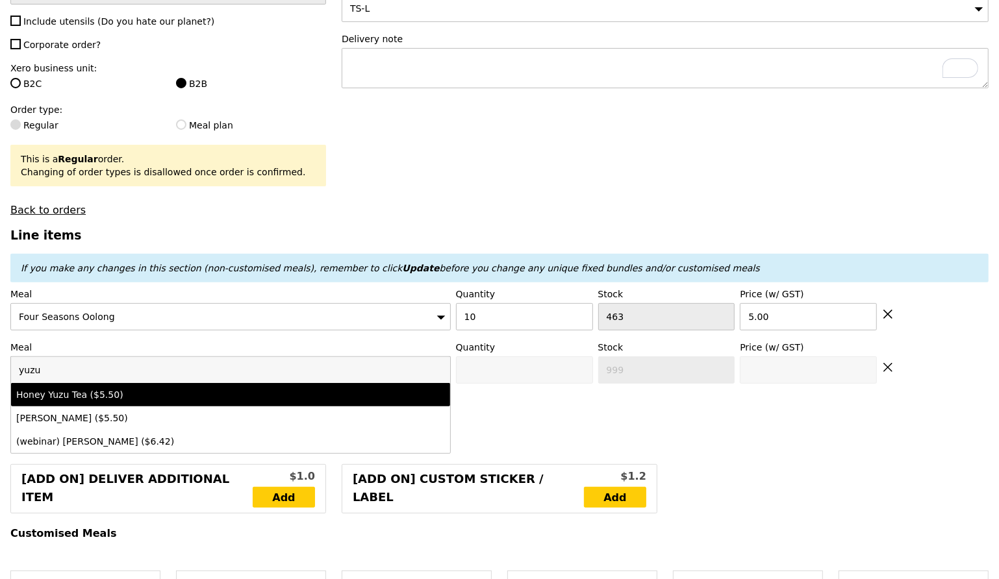
type input "yuzu"
click at [78, 392] on div "Honey Yuzu Tea ($5.50)" at bounding box center [176, 394] width 321 height 13
type input "0"
type input "497"
type input "5.5"
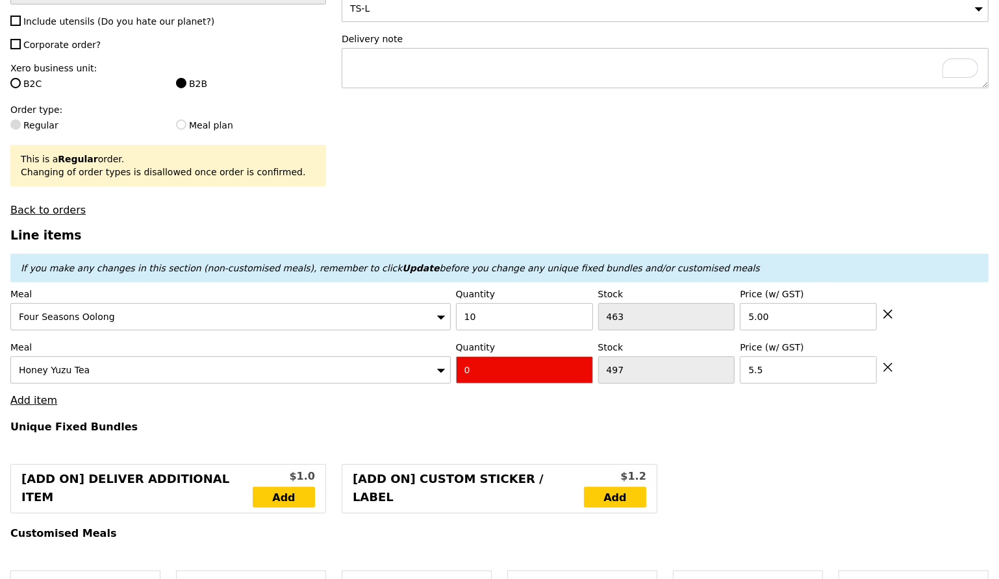
click at [497, 373] on input "0" at bounding box center [524, 370] width 137 height 27
type input "10"
type input "Loading..."
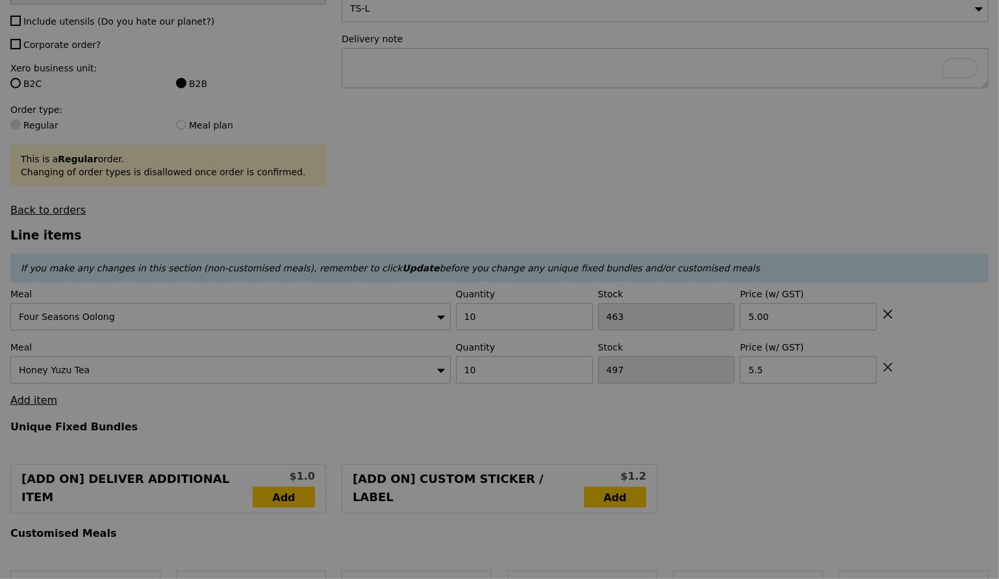
type input "105.00"
type input "3.62"
type input "3.95"
type input "108.95"
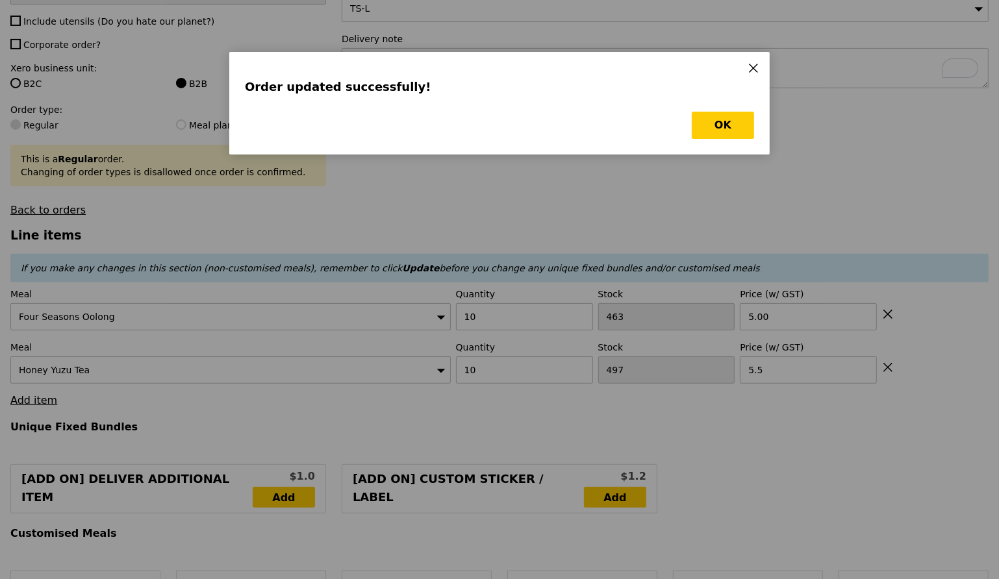
scroll to position [0, 0]
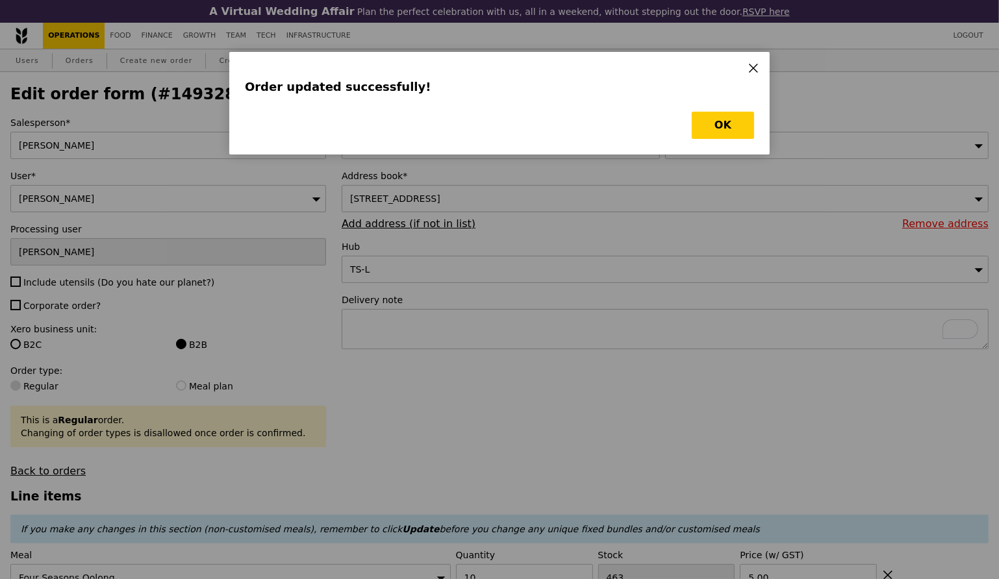
type input "Loading..."
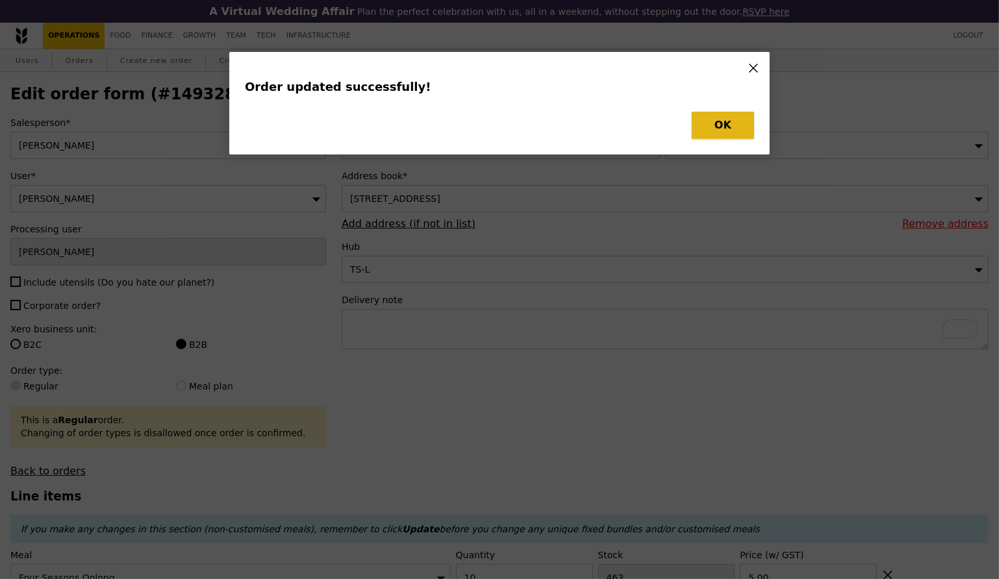
click at [733, 121] on button "OK" at bounding box center [723, 125] width 62 height 27
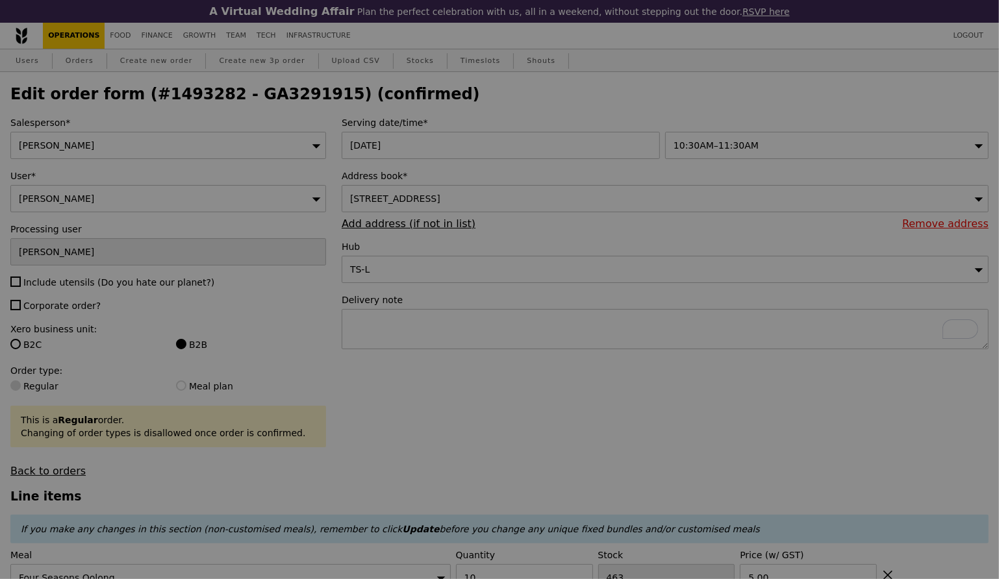
type input "0.00"
type input "3.95"
type input "Update"
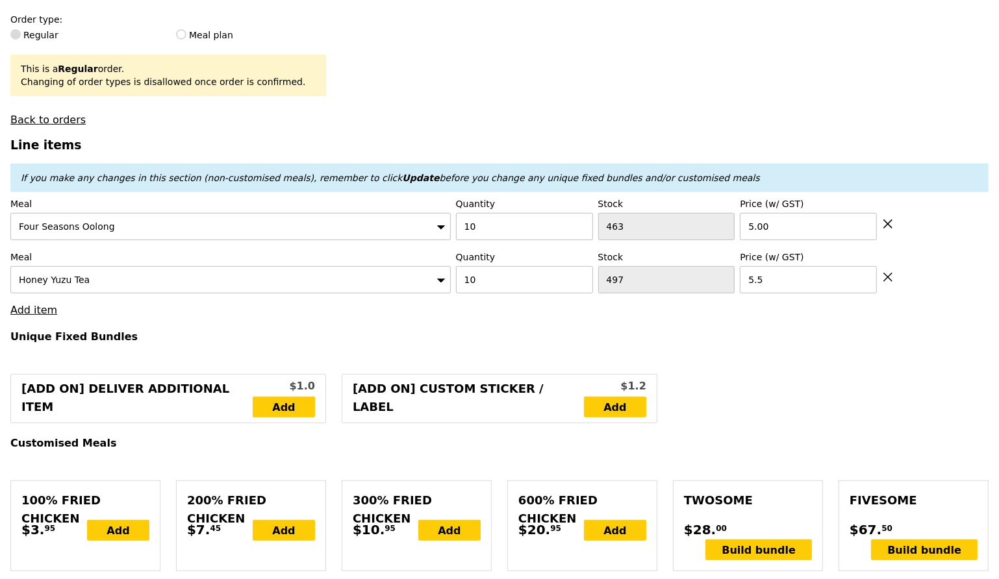
scroll to position [372, 0]
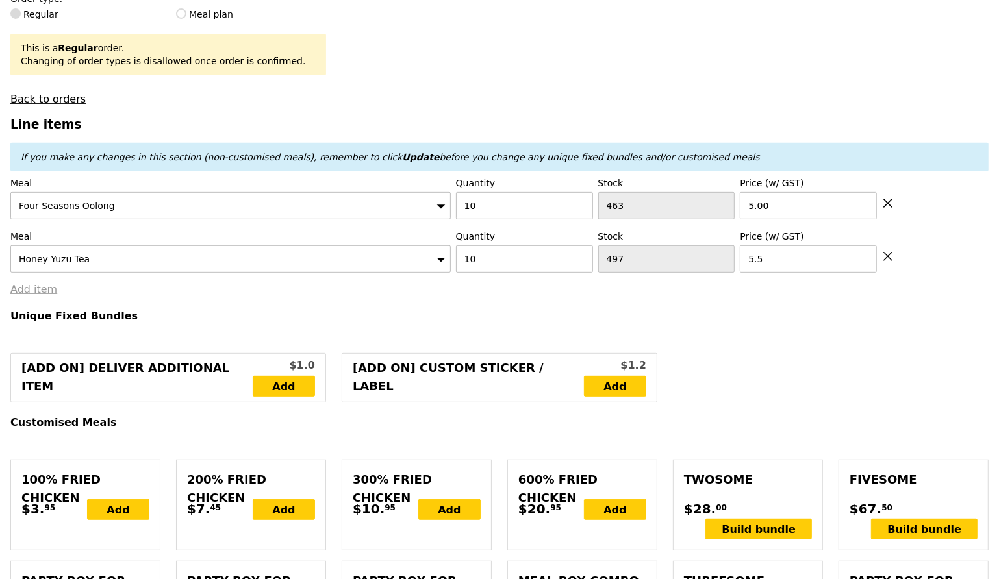
click at [36, 284] on link "Add item" at bounding box center [33, 289] width 47 height 12
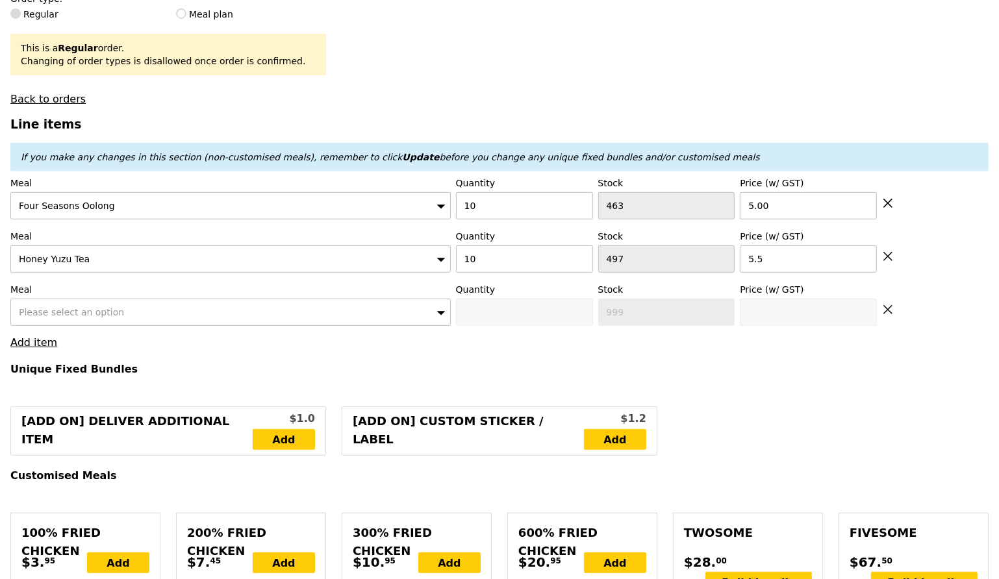
click at [61, 313] on span "Please select an option" at bounding box center [71, 312] width 105 height 10
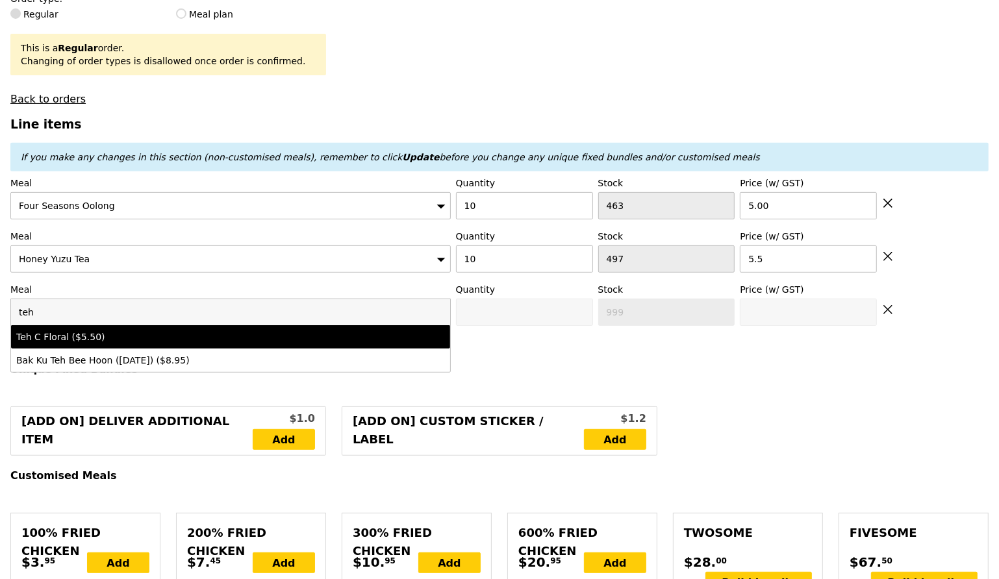
type input "teh"
click at [73, 341] on div "Teh C Floral ($5.50)" at bounding box center [176, 337] width 321 height 13
type input "0"
type input "499"
type input "5.5"
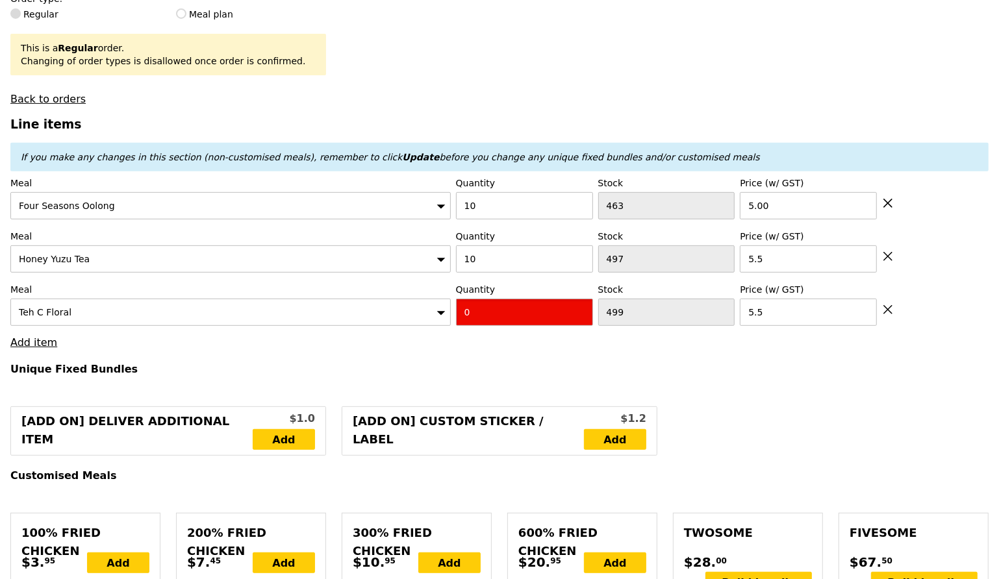
click at [494, 322] on input "0" at bounding box center [524, 312] width 137 height 27
type input "10"
type input "Loading..."
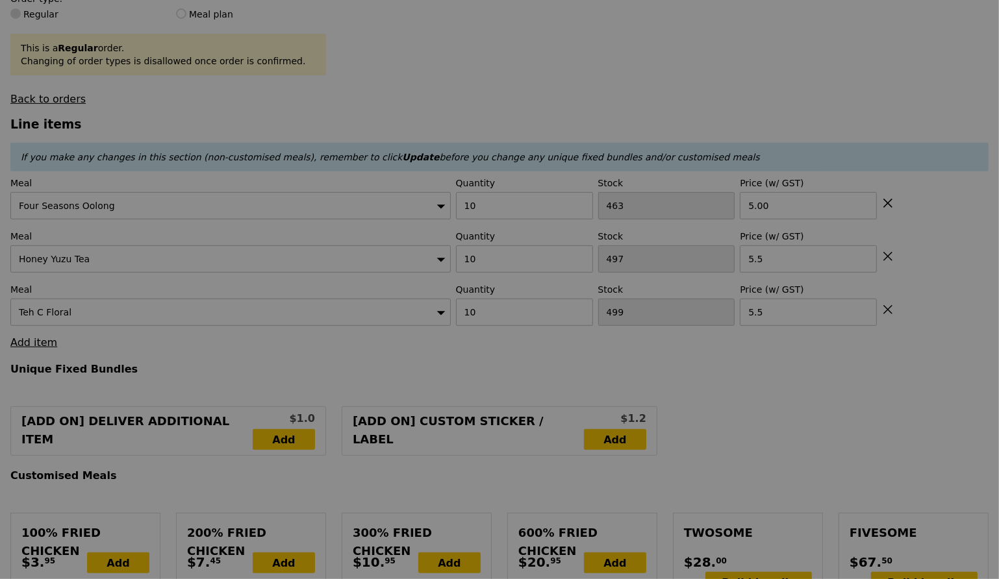
type input "160.00"
type input "163.95"
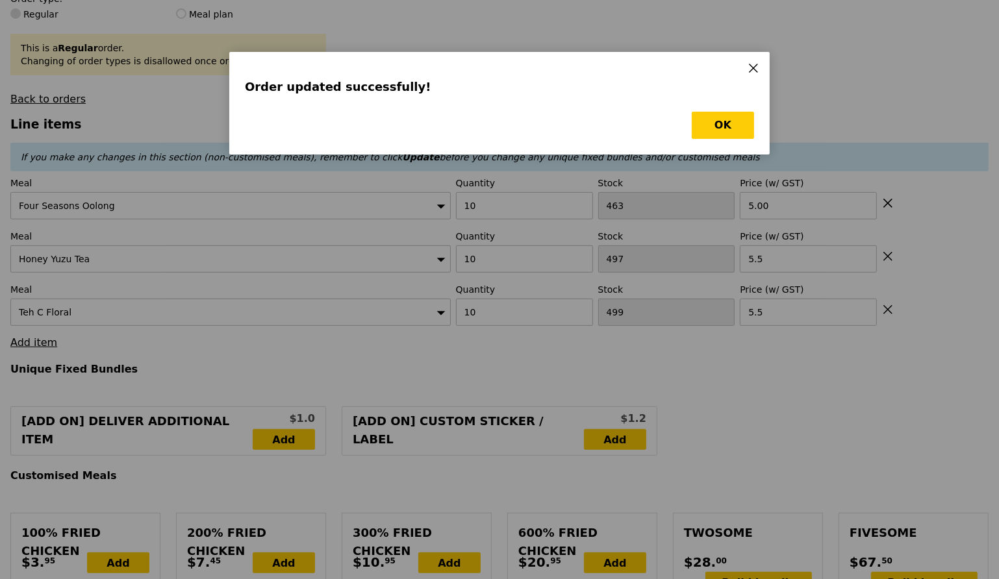
scroll to position [0, 0]
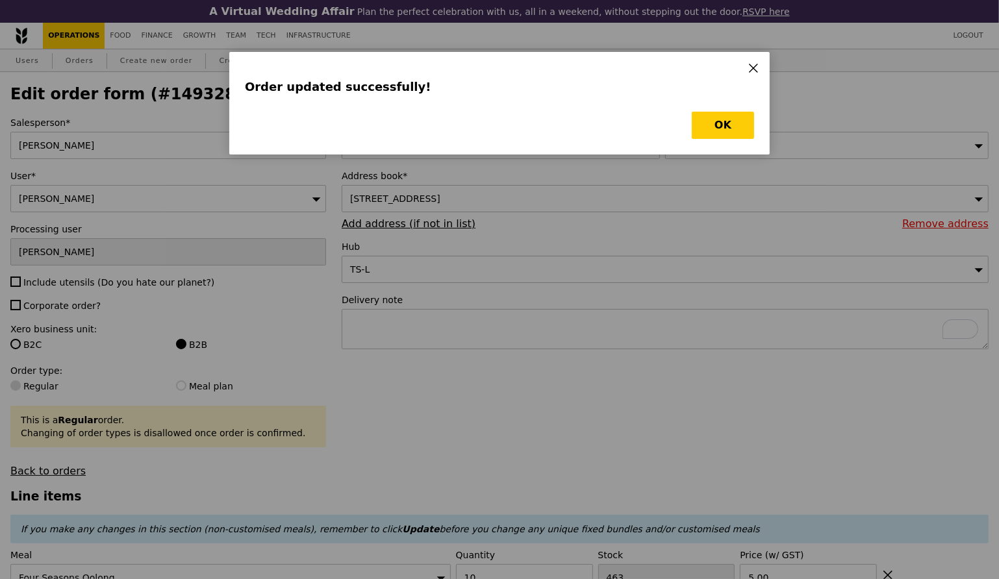
type input "Loading..."
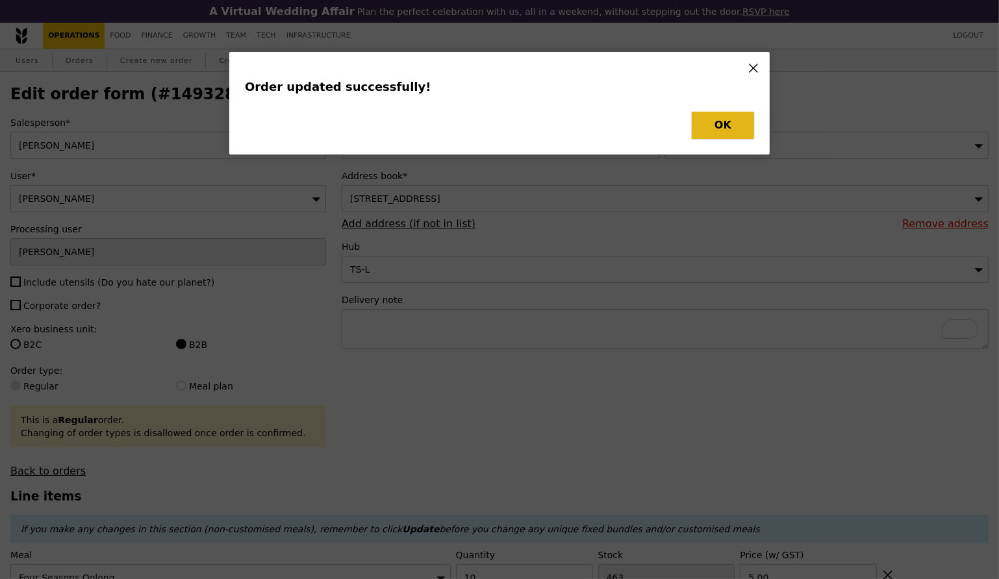
click at [712, 125] on button "OK" at bounding box center [723, 125] width 62 height 27
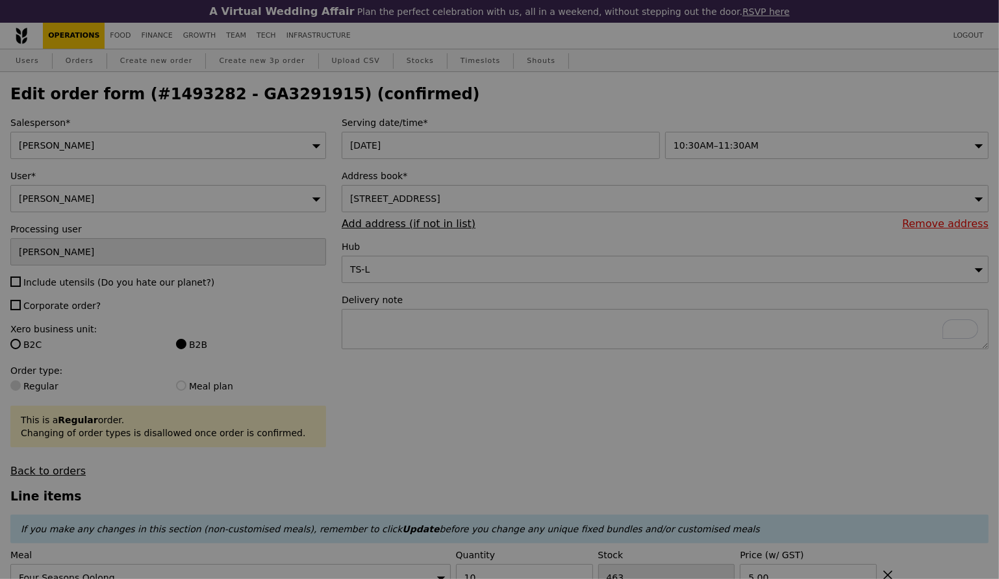
type input "0.00"
type input "3.95"
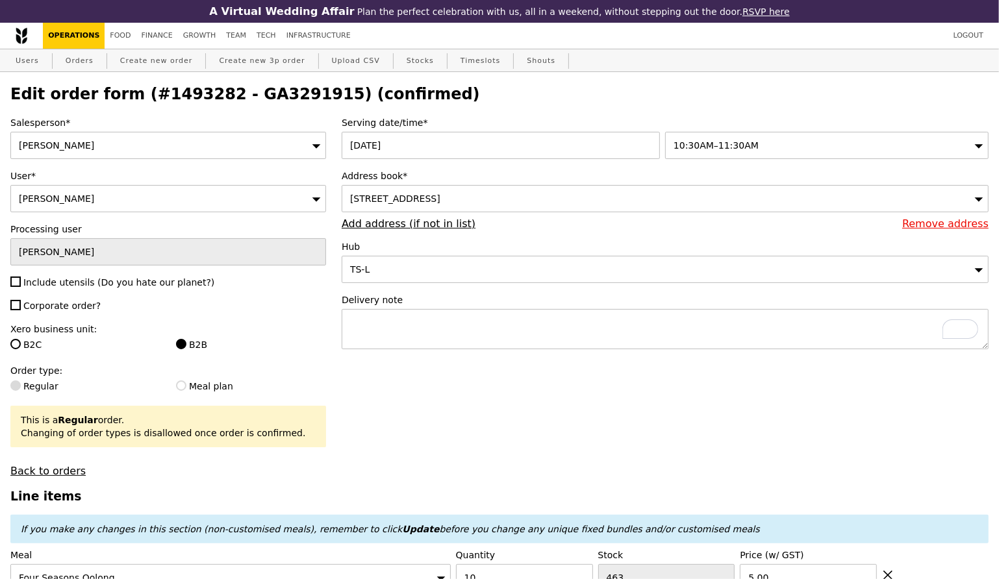
scroll to position [350, 0]
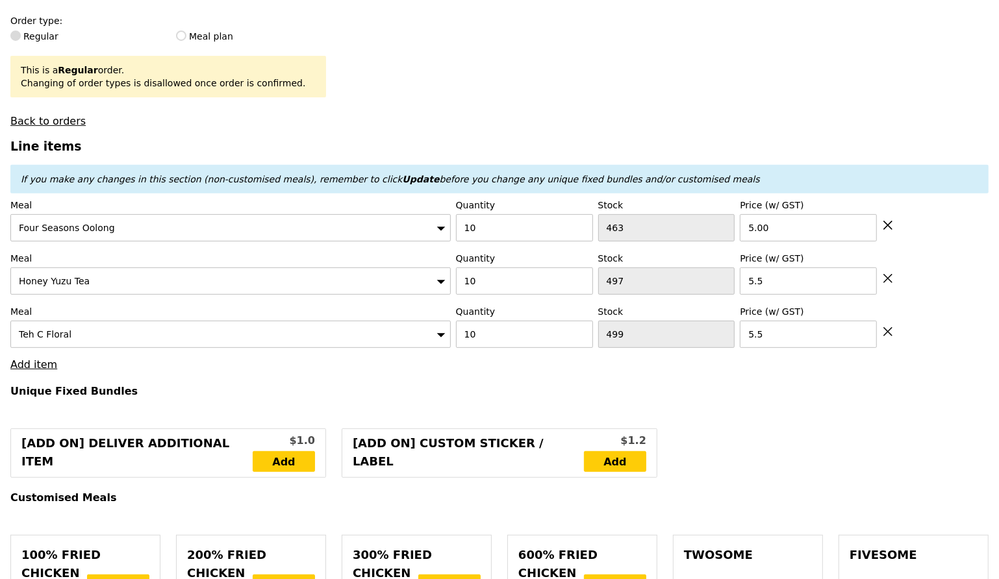
click at [803, 225] on icon at bounding box center [888, 226] width 12 height 12
type input "Loading..."
type input "497"
type input "5.5"
type input "499"
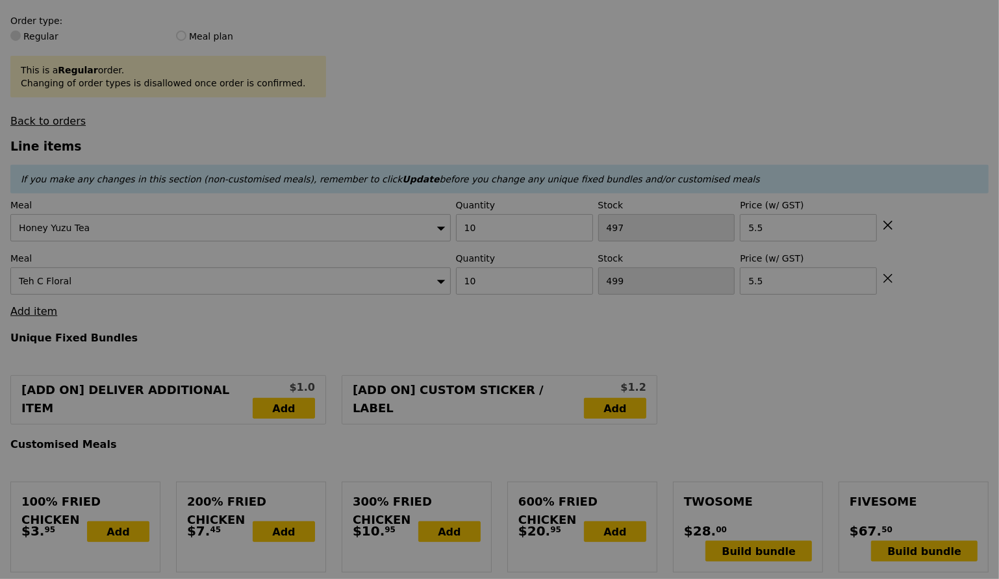
type input "Update"
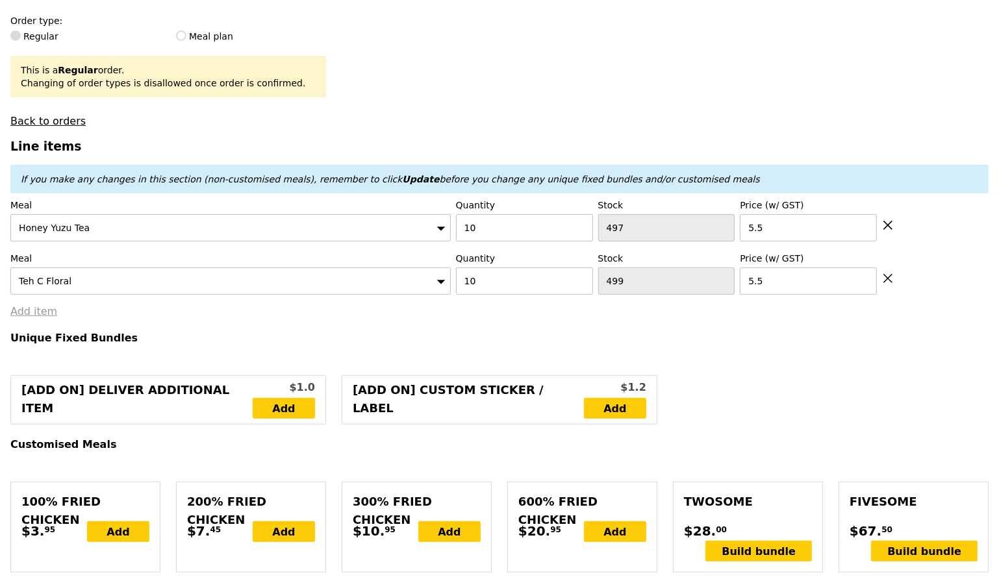
click at [38, 309] on link "Add item" at bounding box center [33, 311] width 47 height 12
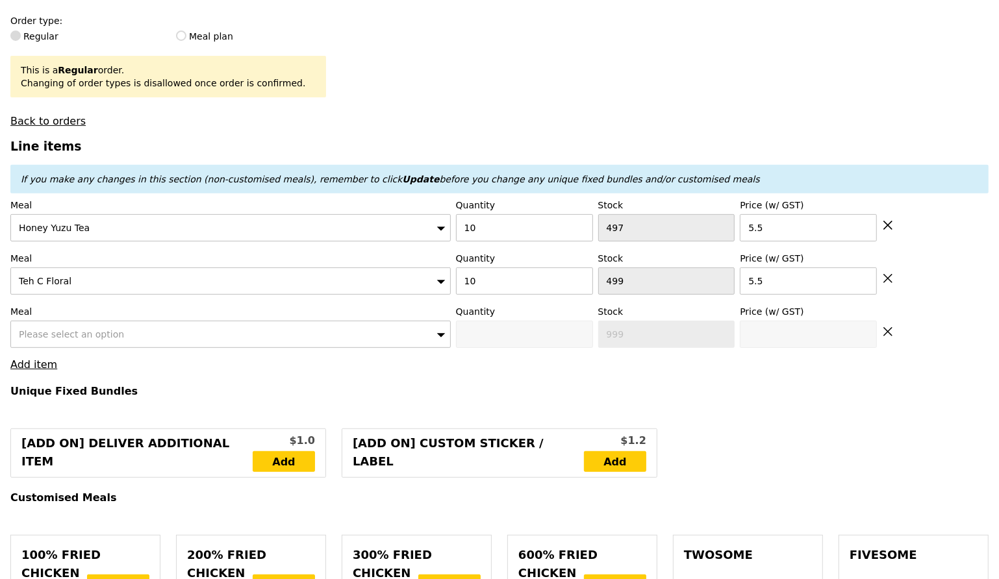
click at [51, 335] on span "Please select an option" at bounding box center [71, 334] width 105 height 10
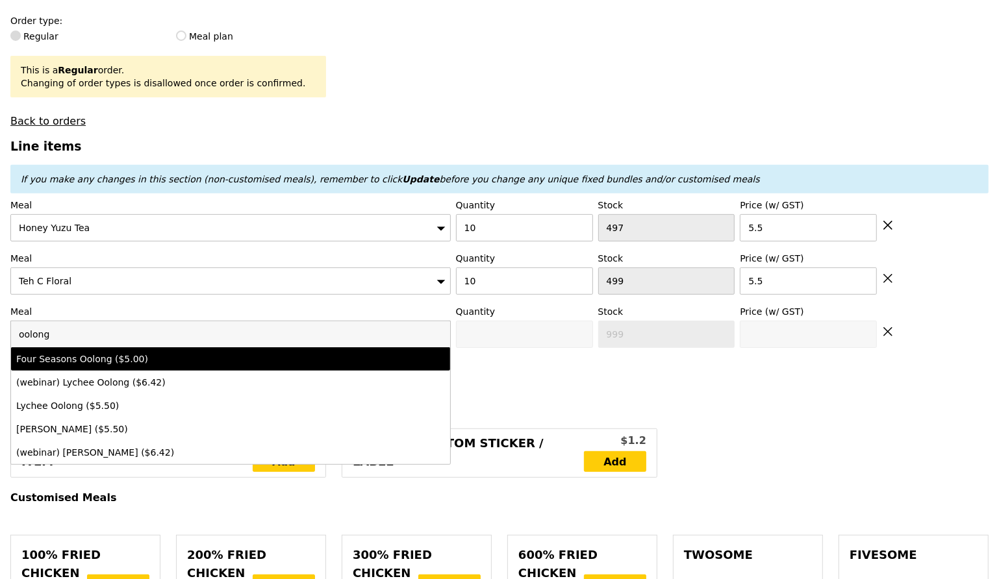
type input "oolong"
click at [75, 358] on div "Four Seasons Oolong ($5.00)" at bounding box center [176, 359] width 321 height 13
type input "0"
type input "463"
type input "5.0"
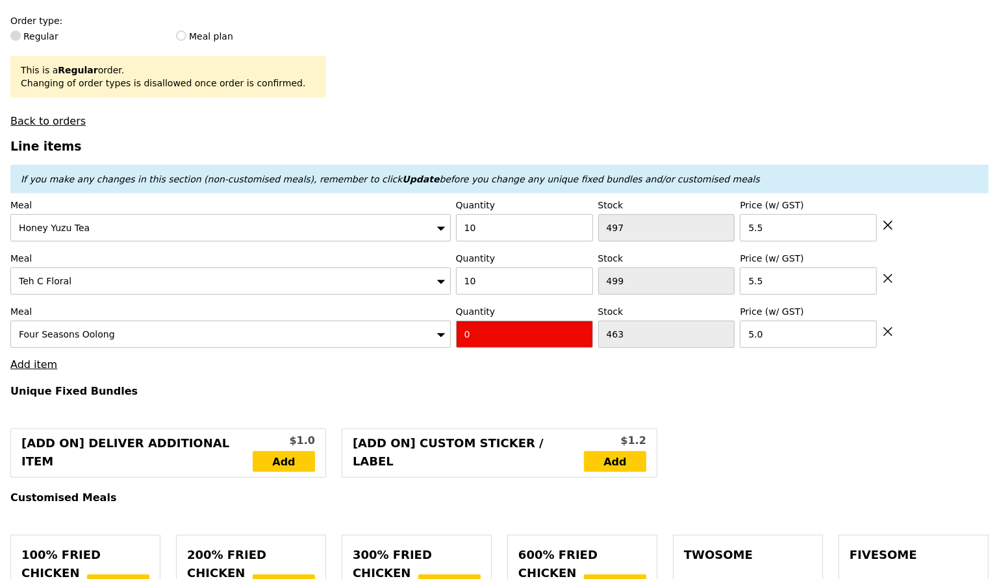
click at [496, 337] on input "0" at bounding box center [524, 334] width 137 height 27
type input "10"
type input "Loading..."
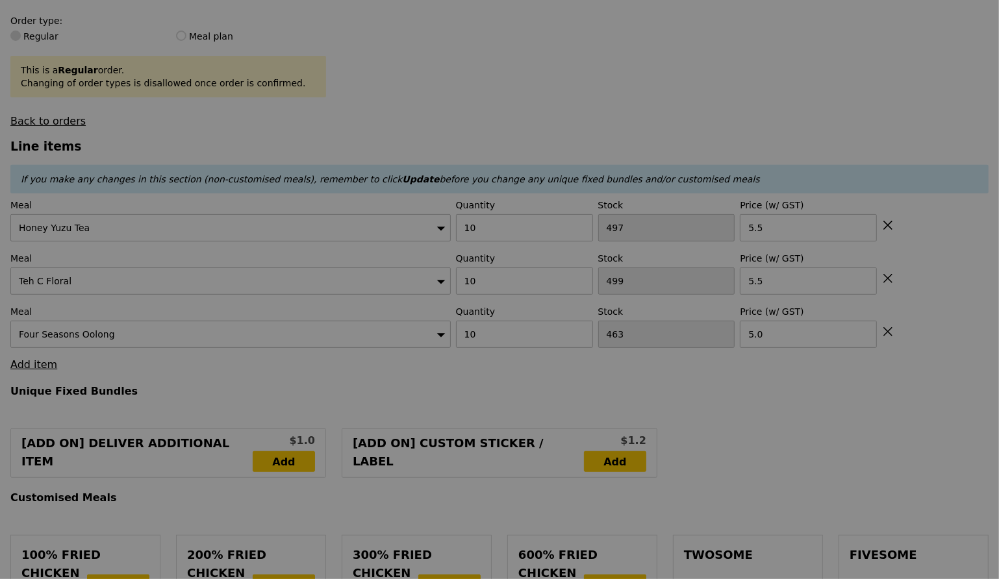
type input "160.00"
type input "163.95"
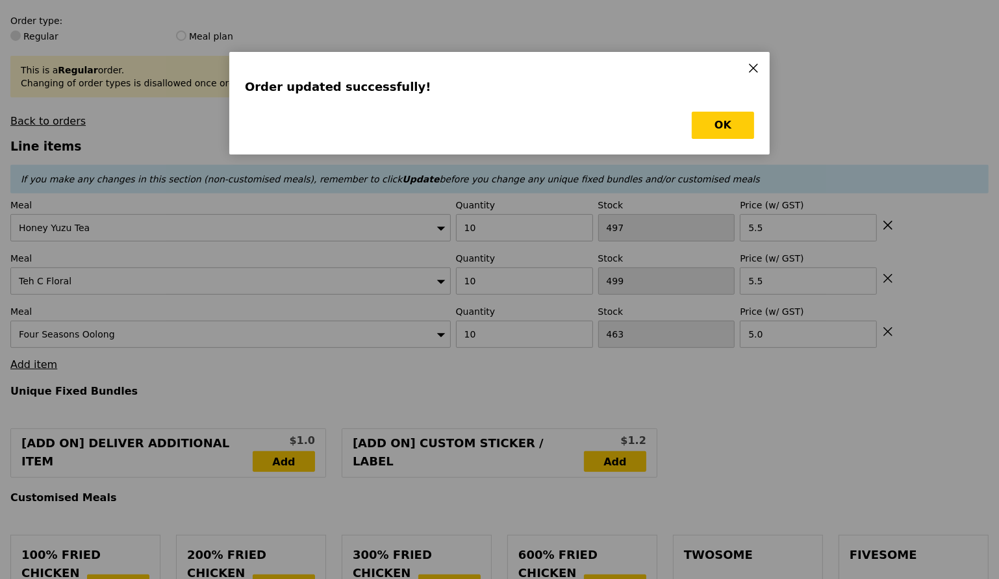
scroll to position [0, 0]
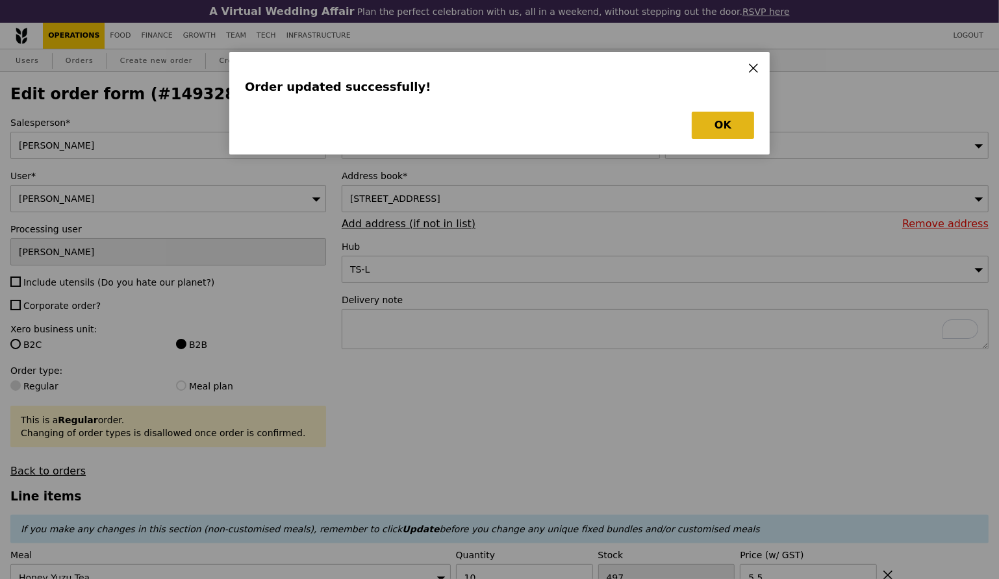
type input "Loading..."
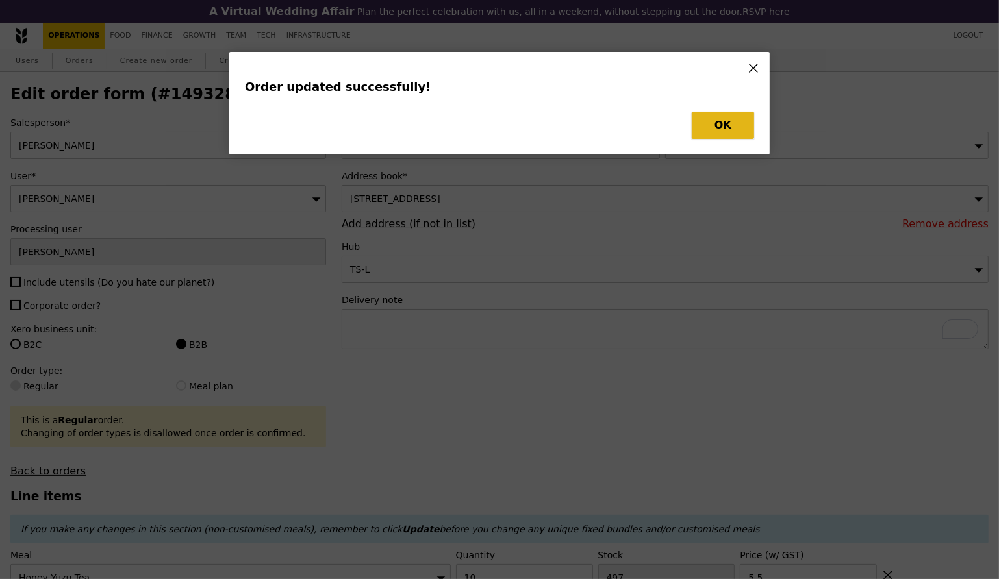
click at [726, 130] on button "OK" at bounding box center [723, 125] width 62 height 27
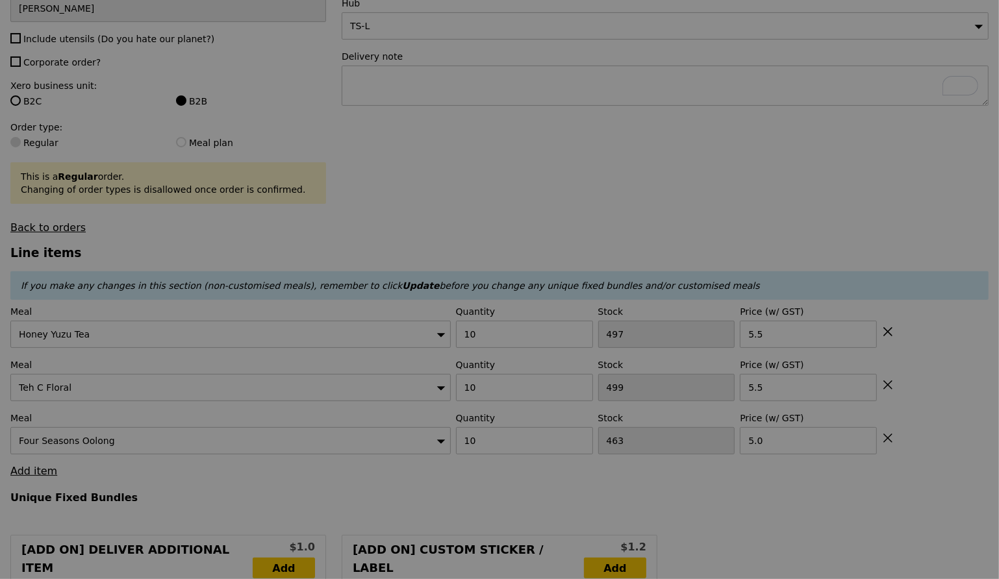
type input "0.00"
type input "3.95"
type input "Update"
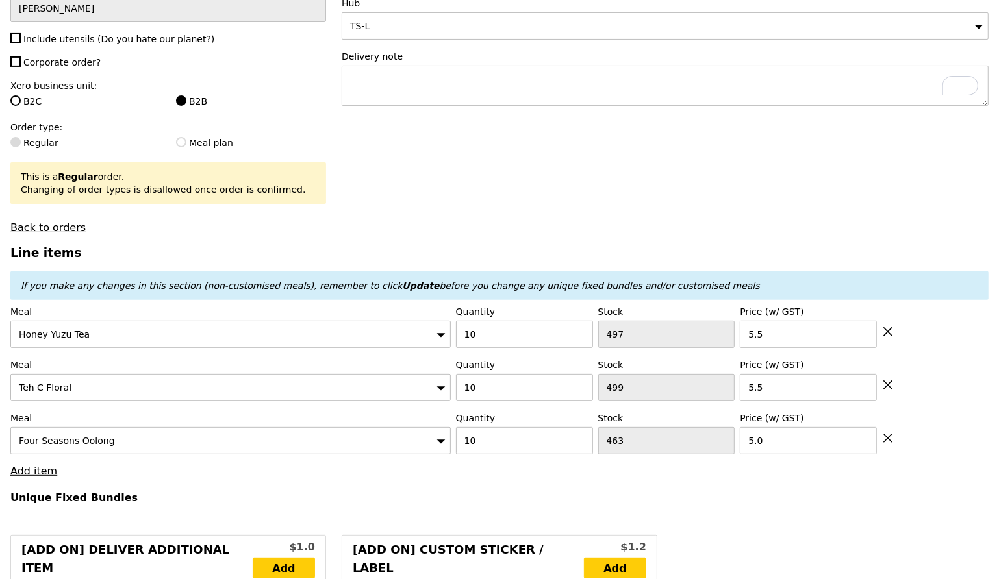
scroll to position [292, 0]
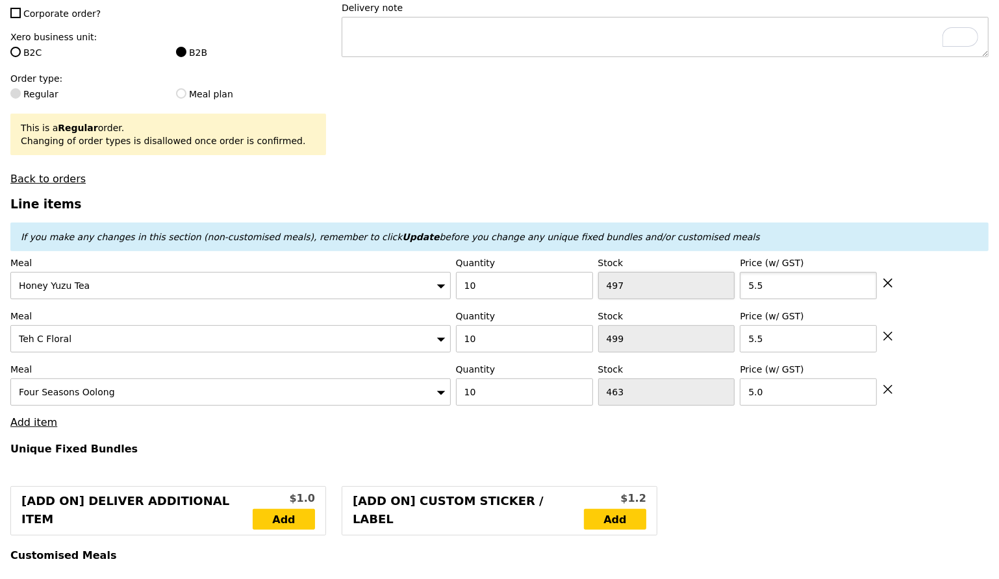
drag, startPoint x: 778, startPoint y: 288, endPoint x: 711, endPoint y: 288, distance: 66.9
click at [711, 288] on div "Meal Honey Yuzu Tea Quantity 10 Stock 497 Price (w/ GST) 5.5" at bounding box center [499, 278] width 978 height 43
type input "0"
type input "Loading..."
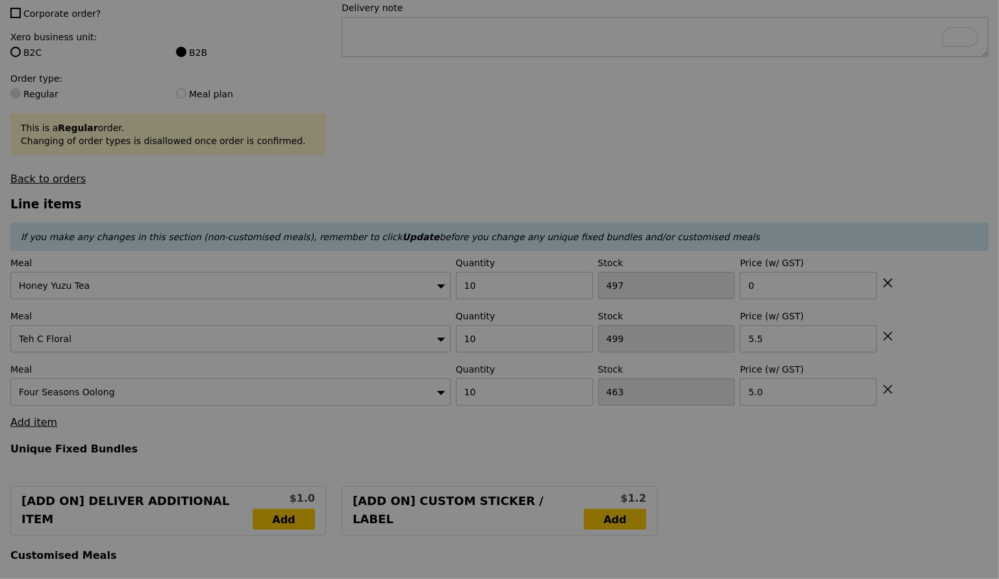
type input "105.00"
type input "108.95"
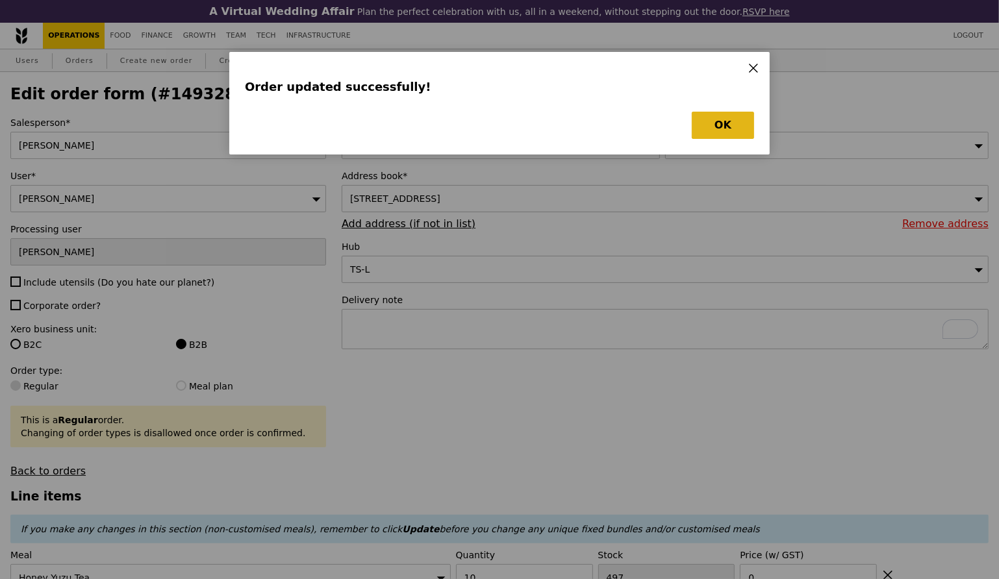
type input "Loading..."
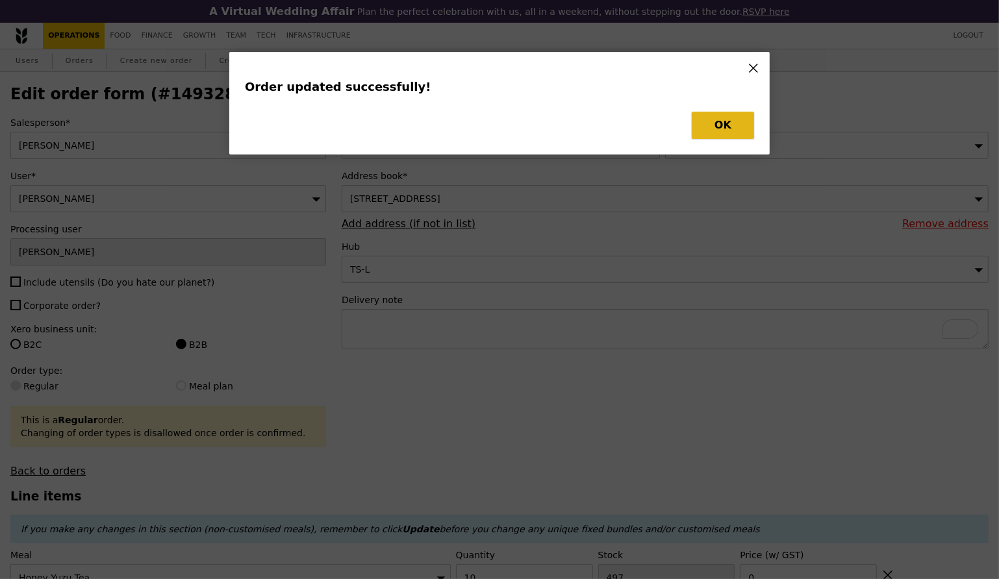
click at [728, 117] on button "OK" at bounding box center [723, 125] width 62 height 27
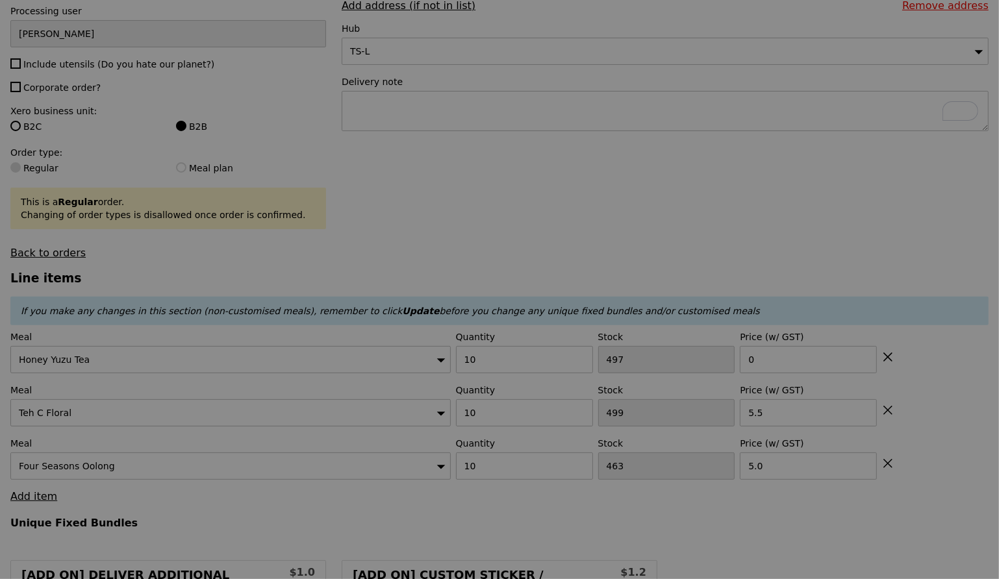
type input "0.00"
type input "3.95"
type input "Update"
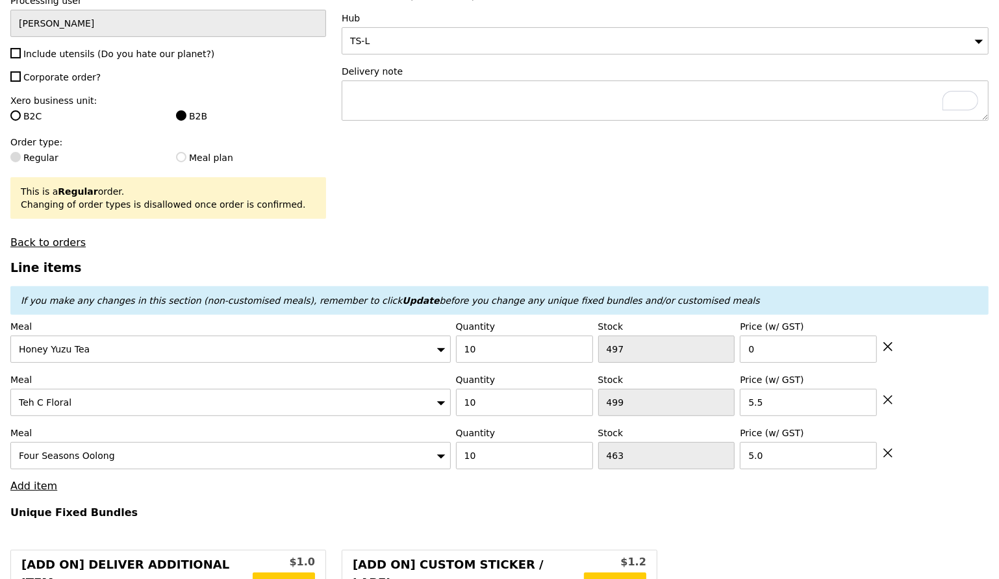
scroll to position [374, 0]
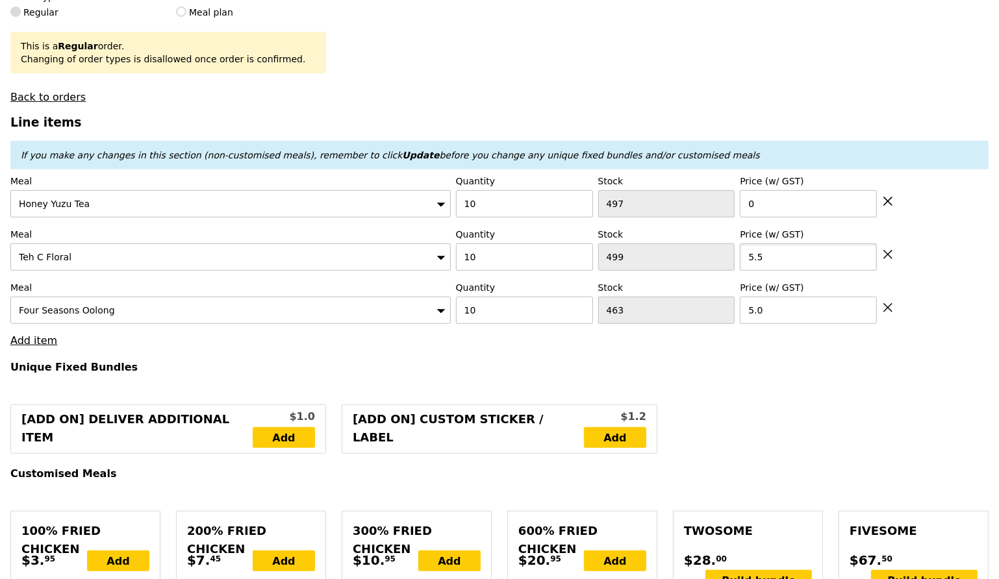
drag, startPoint x: 765, startPoint y: 256, endPoint x: 746, endPoint y: 256, distance: 18.8
click at [746, 256] on input "5.5" at bounding box center [808, 257] width 137 height 27
type input "0"
type input "Loading..."
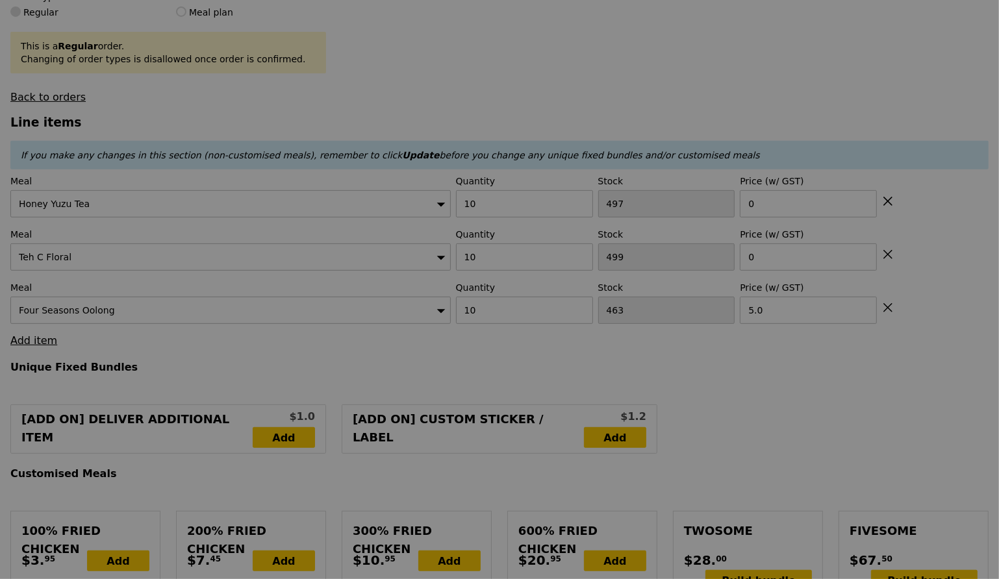
type input "50.00"
type input "4.68"
type input "5.10"
type input "55.10"
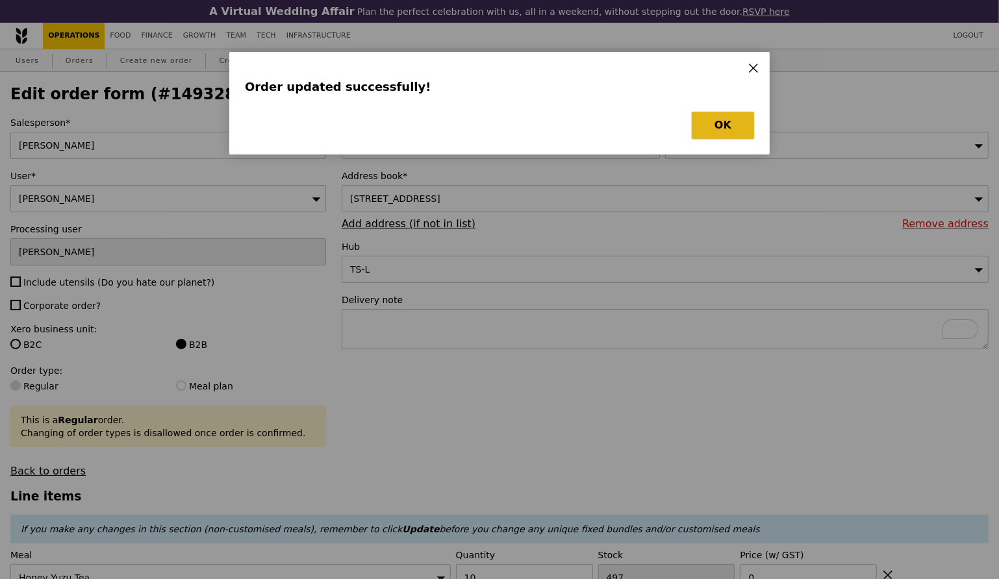
type input "Loading..."
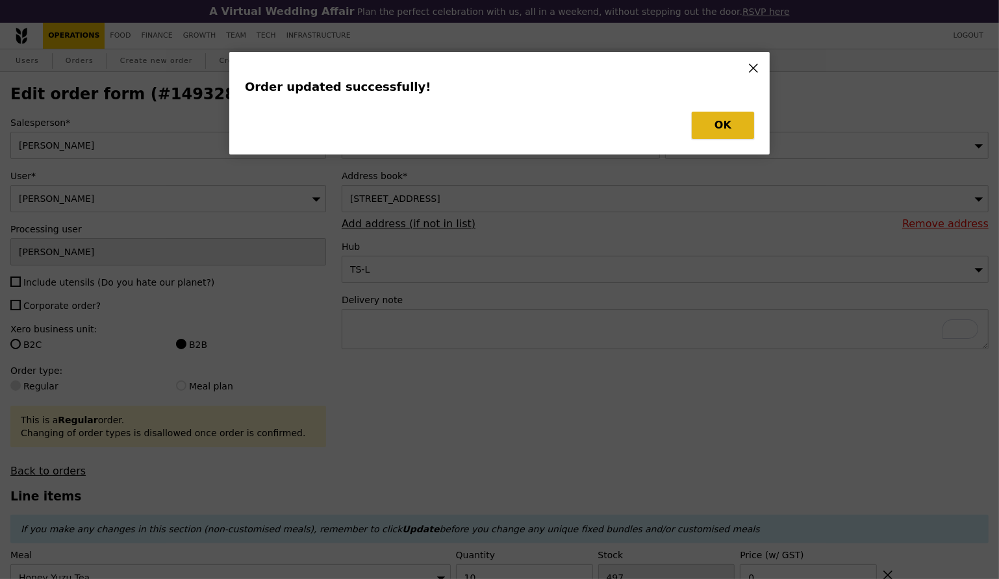
click at [726, 121] on button "OK" at bounding box center [723, 125] width 62 height 27
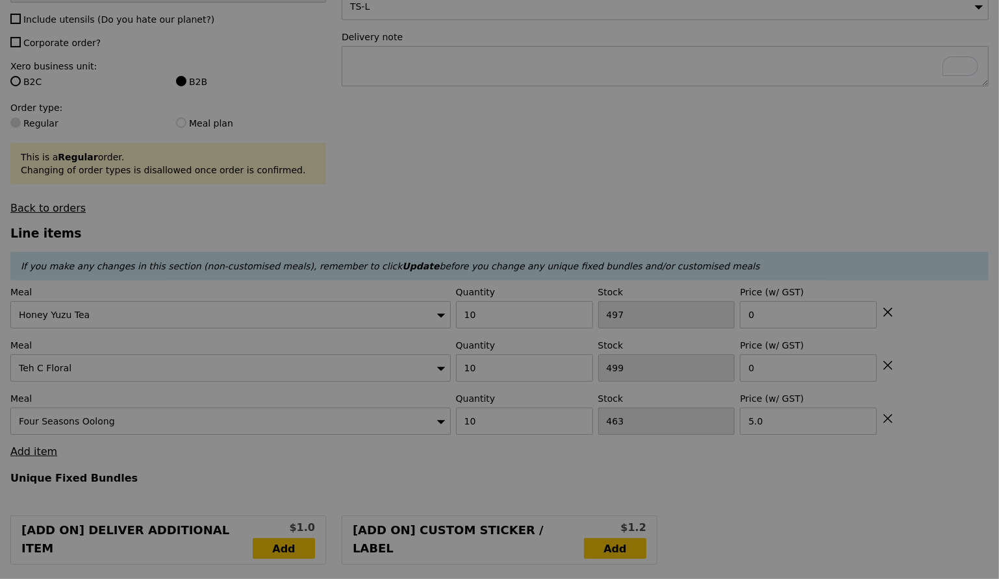
type input "0.00"
type input "5.10"
type input "Update"
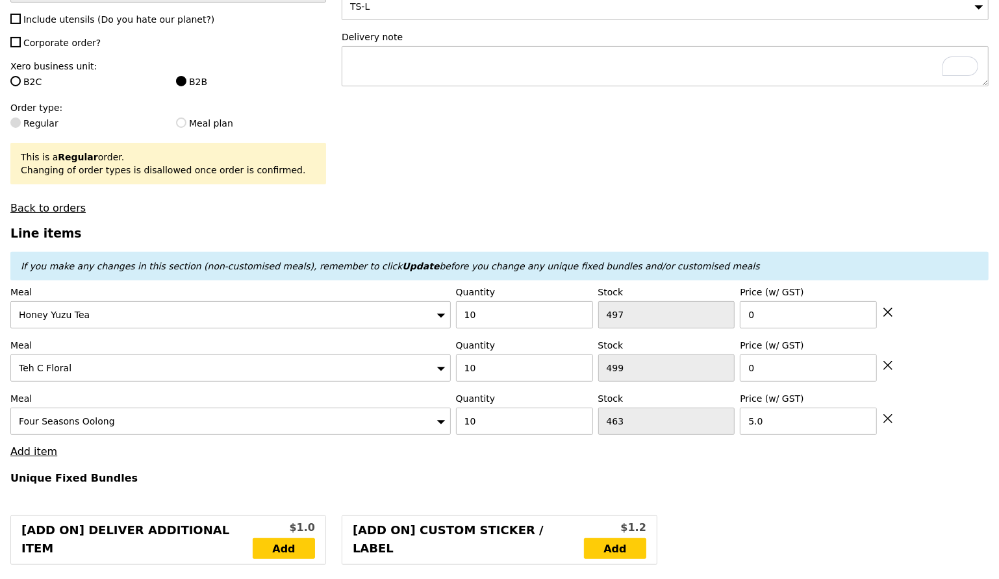
scroll to position [289, 0]
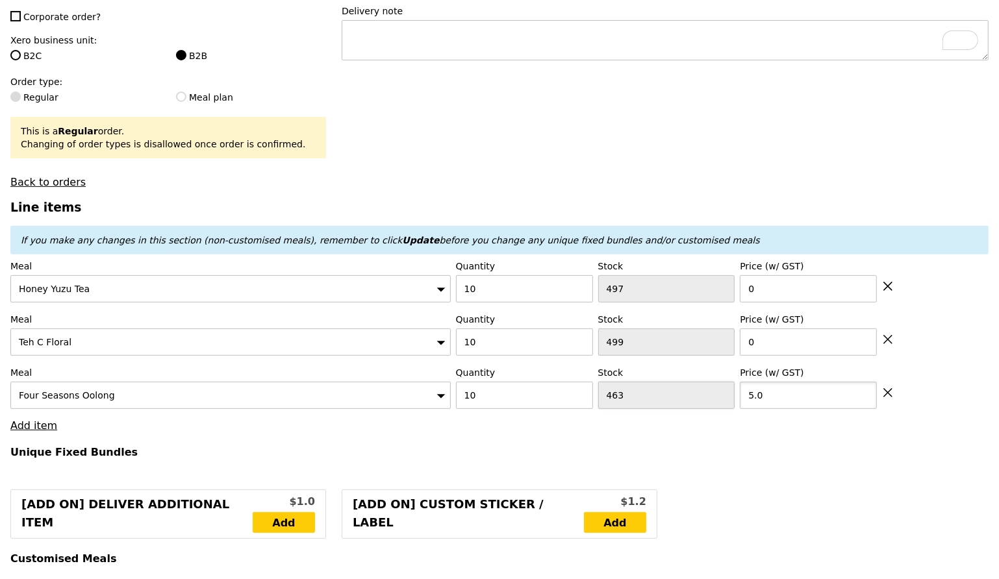
drag, startPoint x: 766, startPoint y: 392, endPoint x: 731, endPoint y: 392, distance: 35.1
click at [731, 392] on div "Meal Four Seasons Oolong Quantity 10 Stock 463 Price (w/ GST) 5.0" at bounding box center [499, 387] width 978 height 43
type input "0"
type input "Loading..."
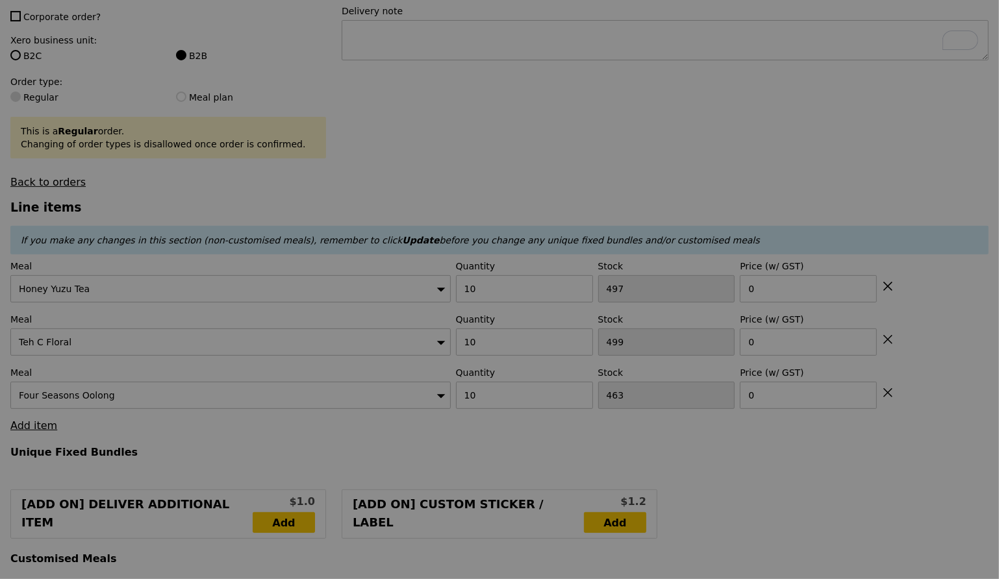
type input "9.27"
type input "10.10"
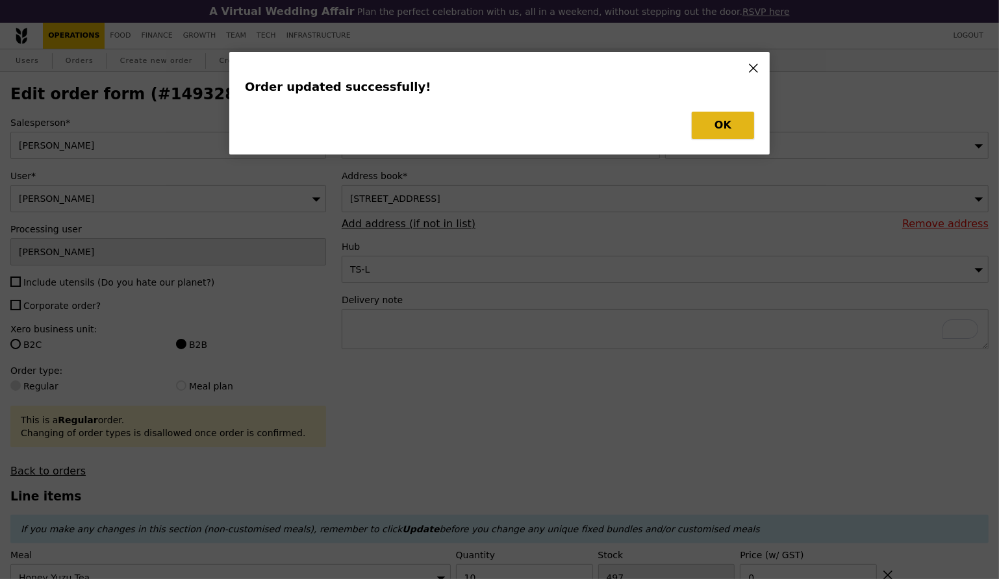
click at [740, 129] on button "OK" at bounding box center [723, 125] width 62 height 27
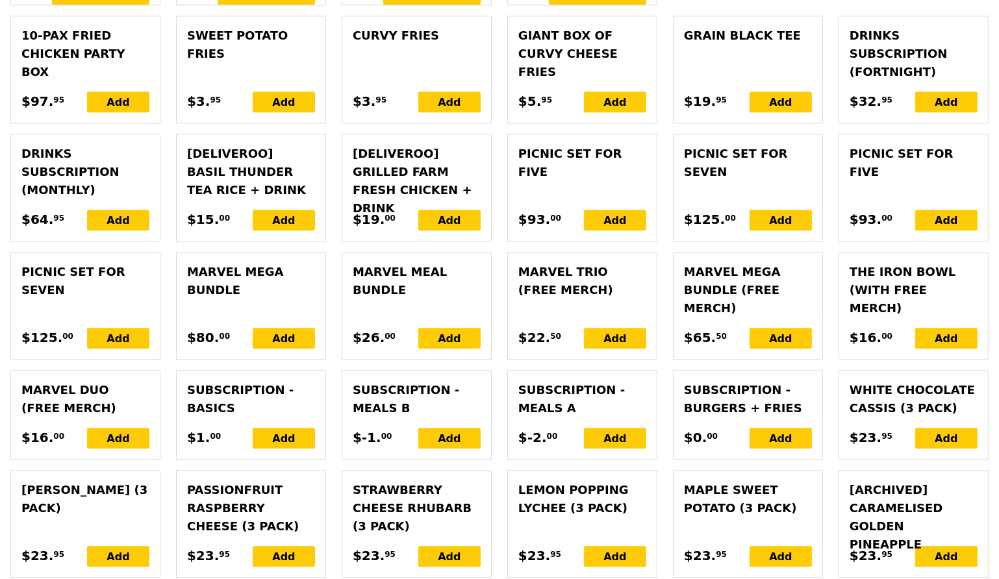
scroll to position [3319, 0]
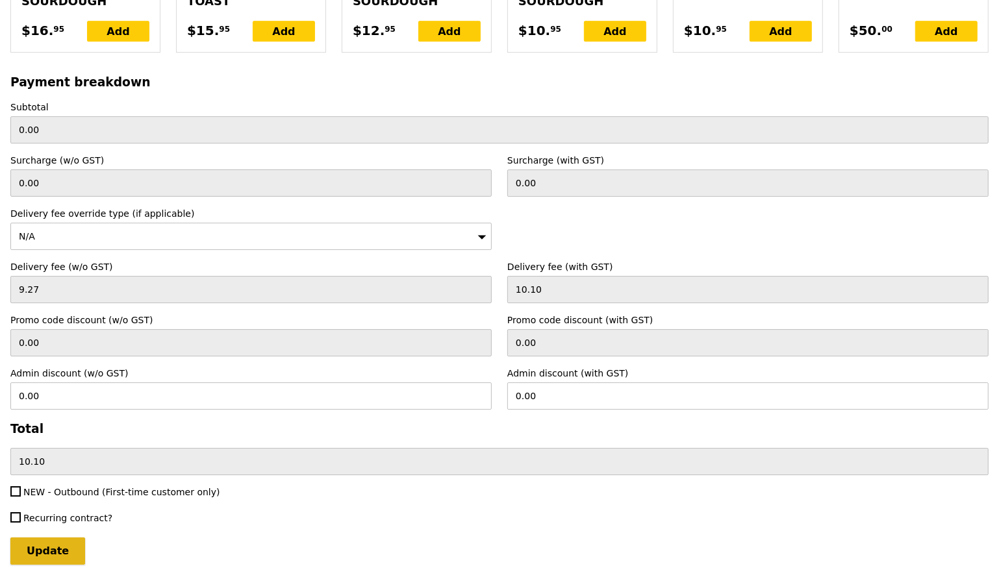
click at [60, 538] on input "Update" at bounding box center [47, 551] width 75 height 27
click at [61, 223] on div "N/A" at bounding box center [250, 236] width 481 height 27
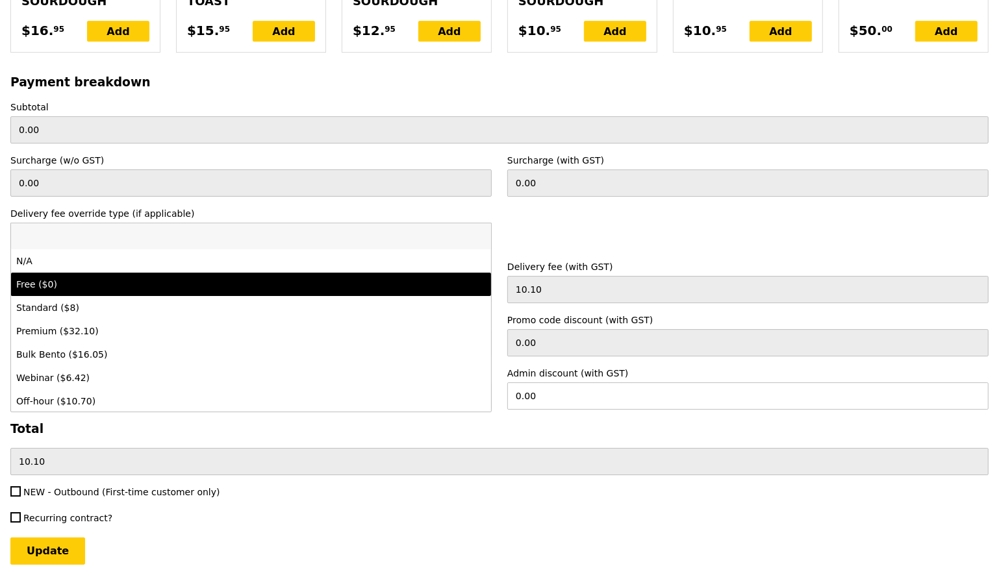
click at [53, 273] on li "Free ($0)" at bounding box center [251, 284] width 480 height 23
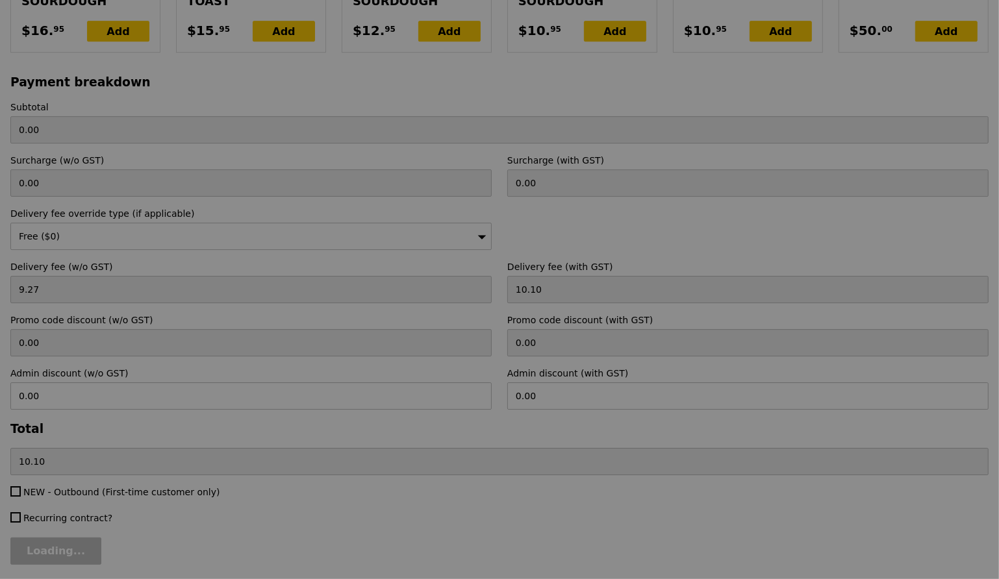
type input "Loading..."
type input "0.00"
type input "Update"
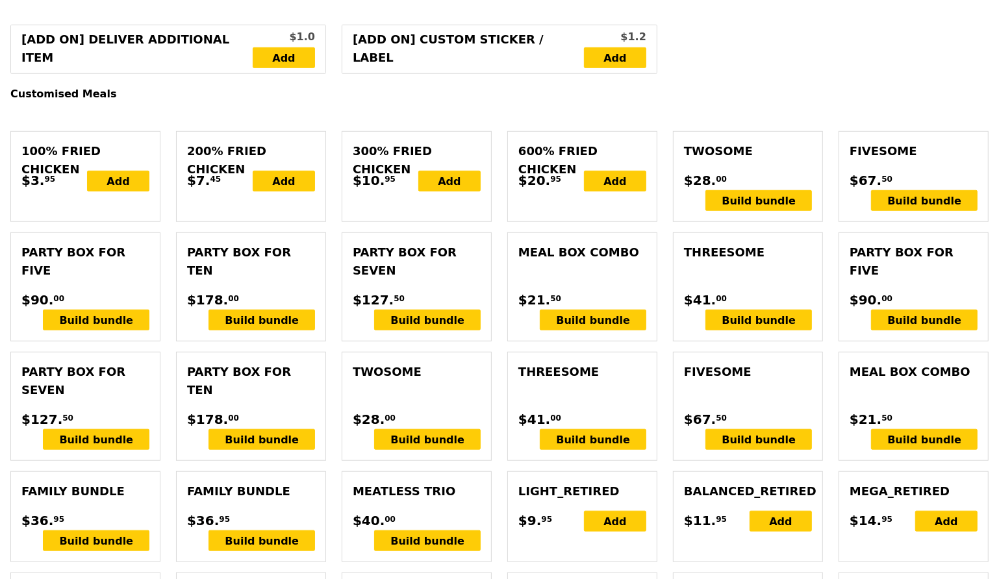
scroll to position [0, 0]
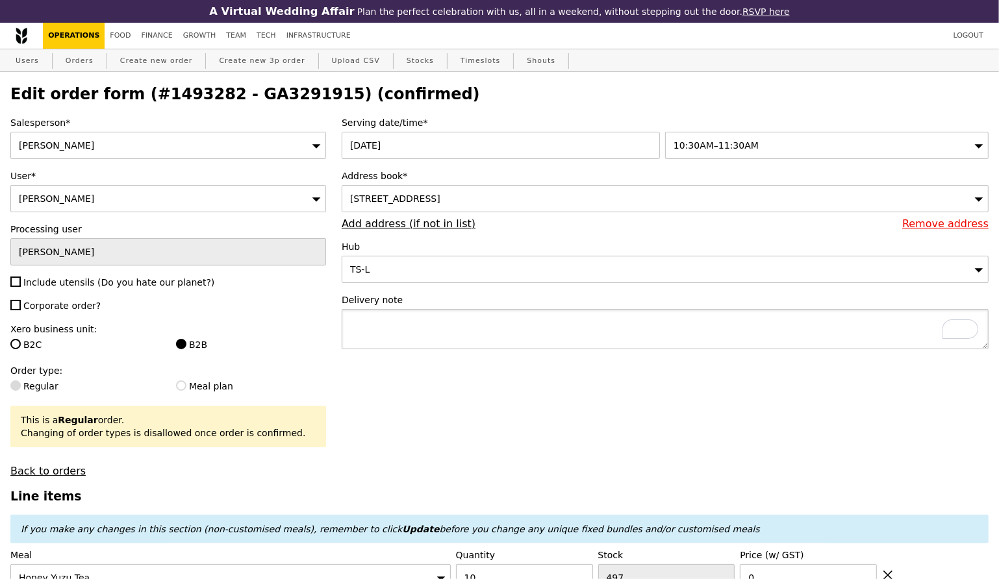
click at [422, 320] on textarea "To enrich screen reader interactions, please activate Accessibility in Grammarl…" at bounding box center [665, 329] width 647 height 40
paste textarea "501 Orchard Road, #14-01 Wheelock Place, 238880"
drag, startPoint x: 349, startPoint y: 320, endPoint x: 675, endPoint y: 320, distance: 326.0
click at [675, 320] on textarea "501 Orchard Road, #14-01 Wheelock Place, 238880" at bounding box center [665, 329] width 647 height 40
type textarea "P"
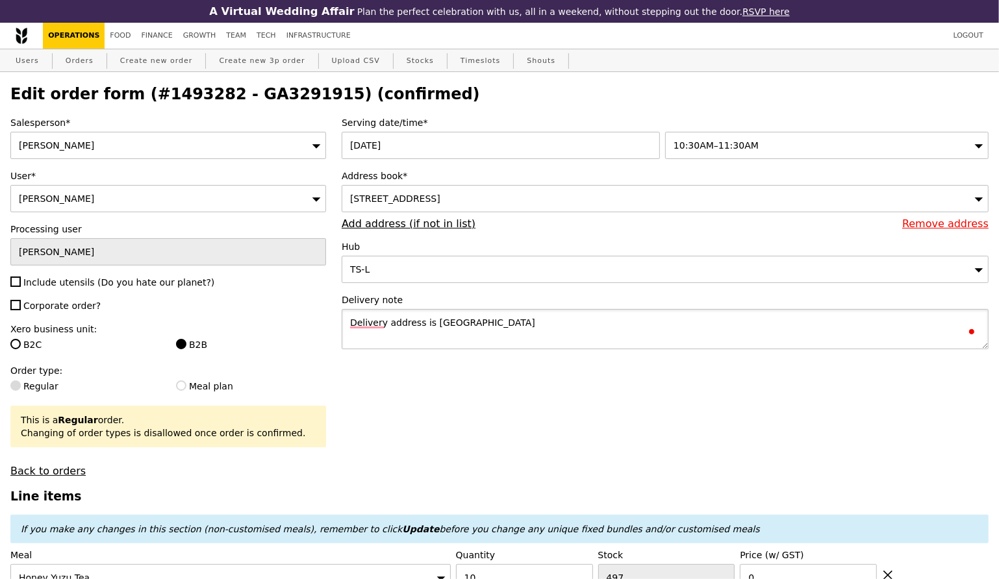
type textarea "Delivery address is Wheellock Place"
click at [59, 305] on span "Corporate order?" at bounding box center [61, 306] width 77 height 10
click at [21, 305] on input "Corporate order?" at bounding box center [15, 305] width 10 height 10
checkbox input "true"
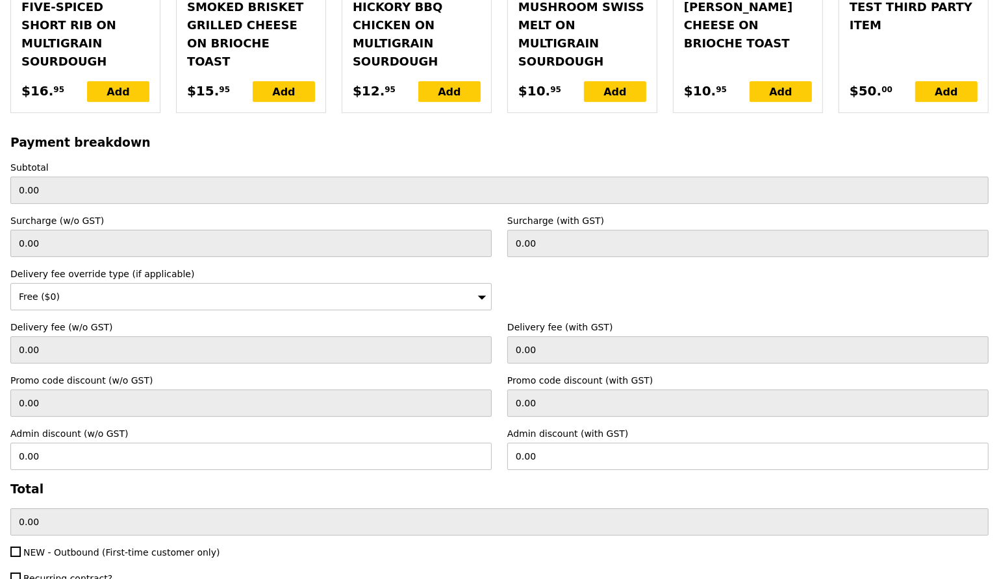
scroll to position [3319, 0]
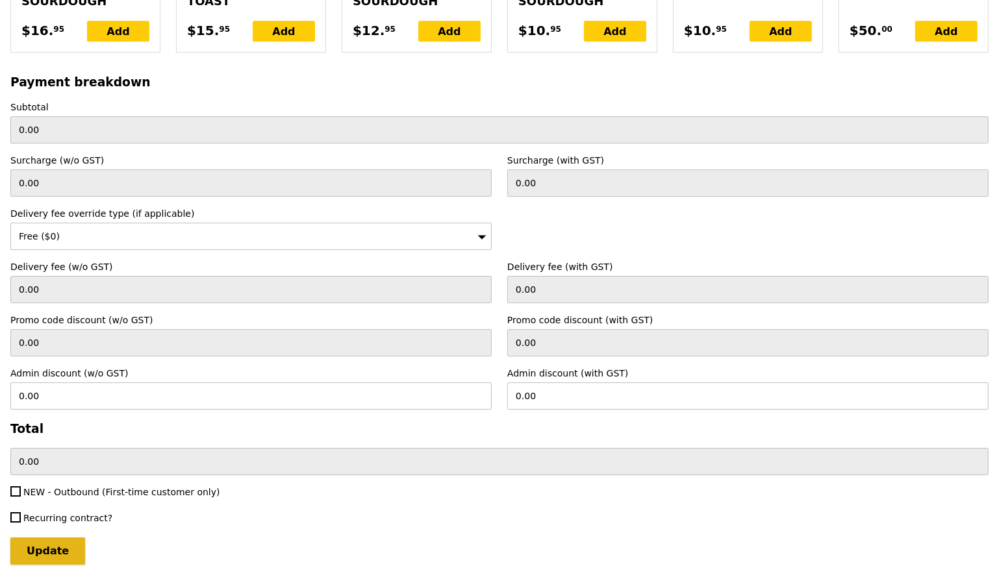
click at [41, 538] on input "Update" at bounding box center [47, 551] width 75 height 27
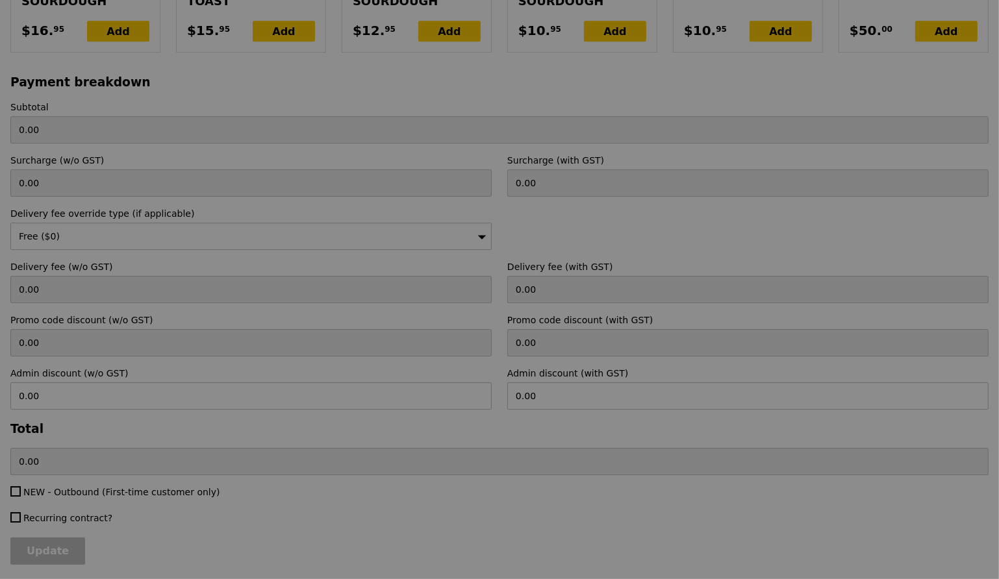
scroll to position [0, 0]
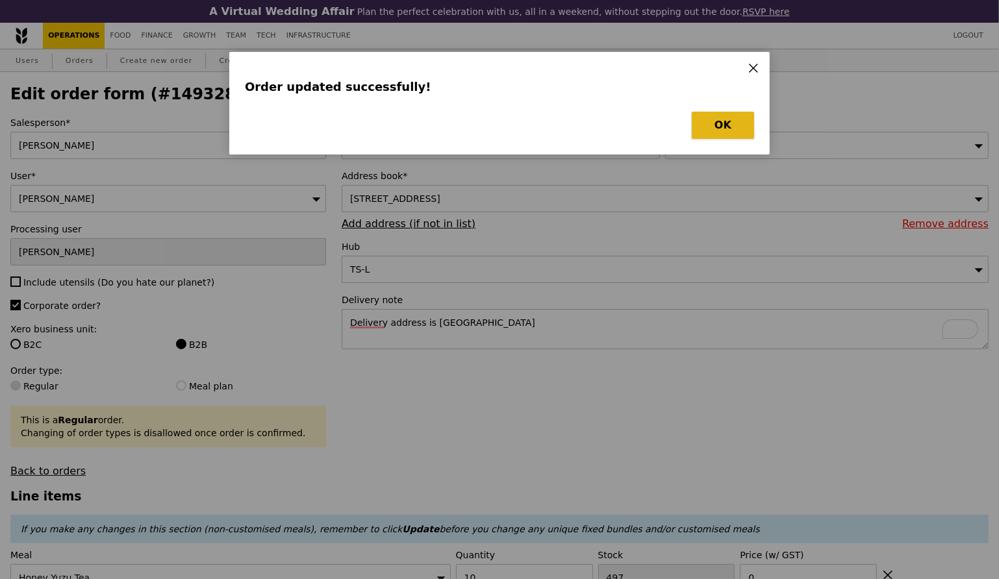
click at [724, 123] on button "OK" at bounding box center [723, 125] width 62 height 27
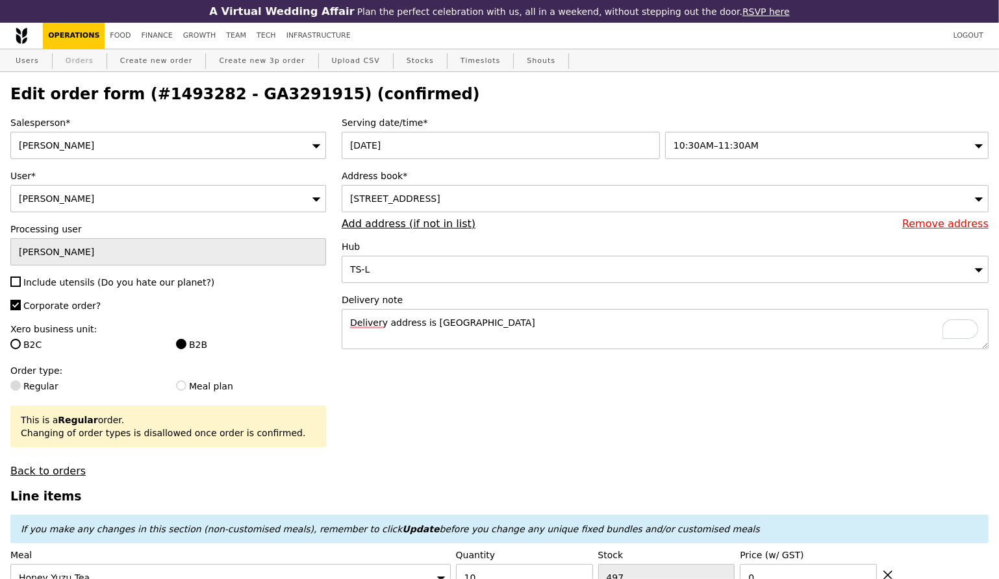
click at [83, 61] on link "Orders" at bounding box center [79, 60] width 38 height 23
type input "Loading..."
select select "100"
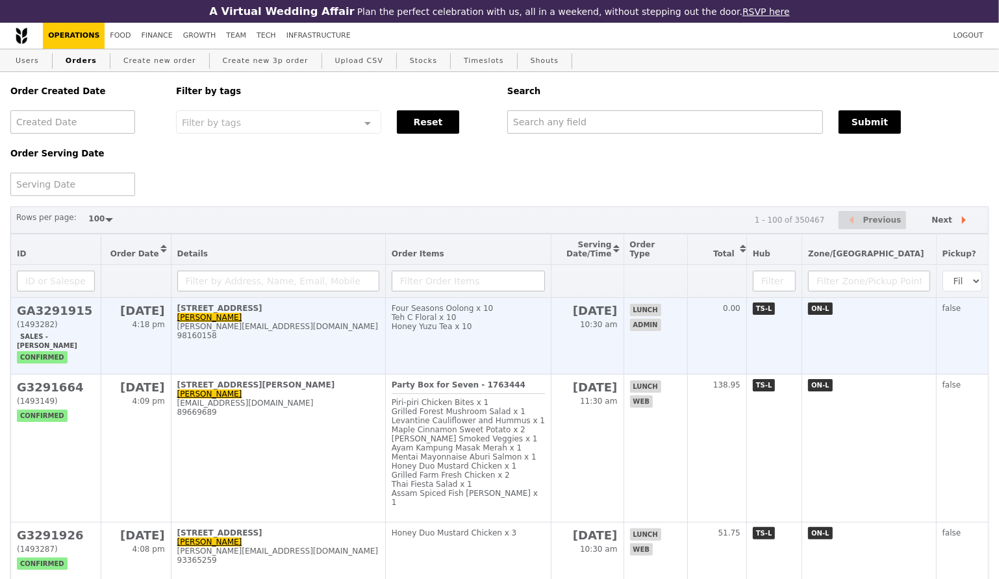
click at [53, 306] on h2 "GA3291915" at bounding box center [56, 311] width 78 height 14
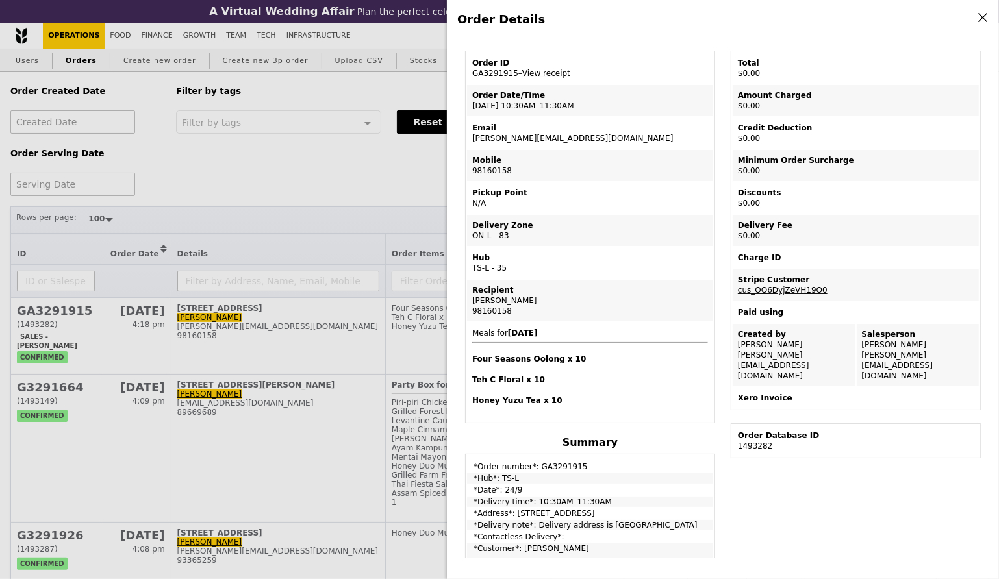
scroll to position [49, 0]
